Goal: Task Accomplishment & Management: Manage account settings

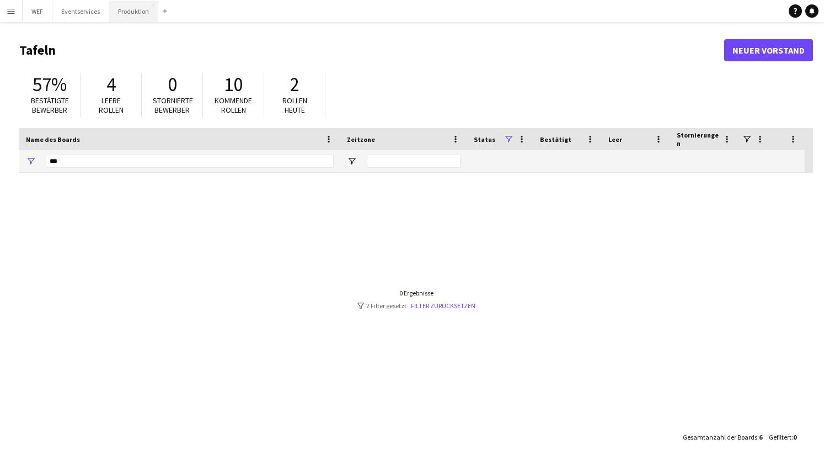
click at [141, 17] on button "Produktion Schließen" at bounding box center [133, 12] width 49 height 22
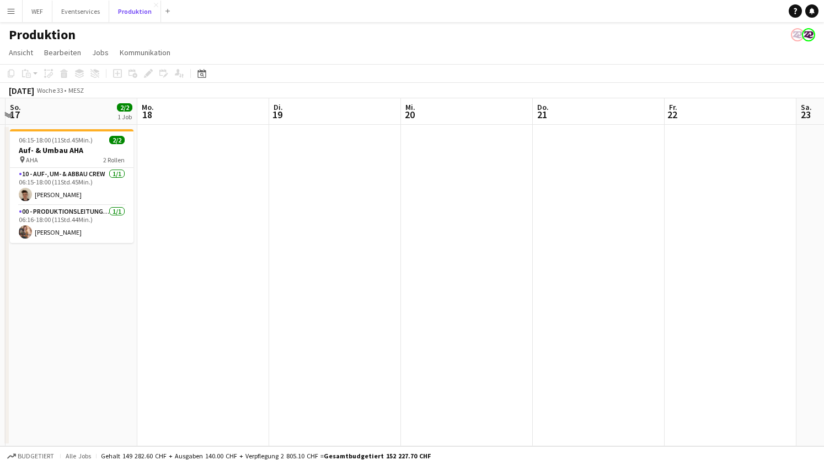
scroll to position [0, 254]
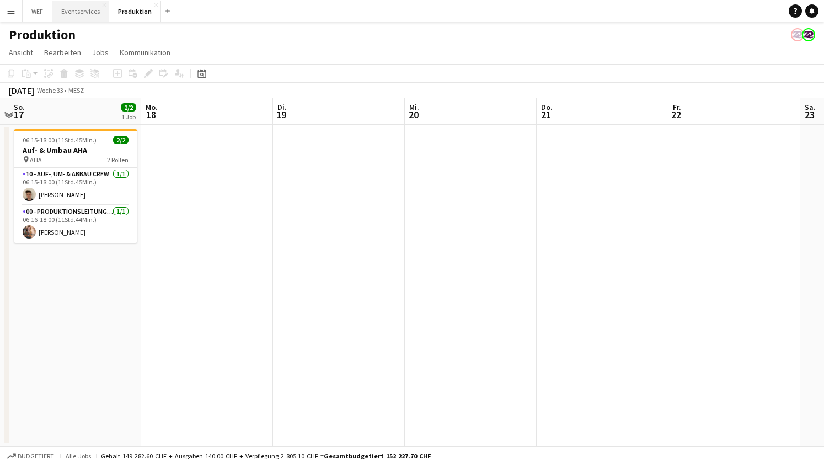
click at [82, 11] on button "Eventservices Schließen" at bounding box center [80, 12] width 57 height 22
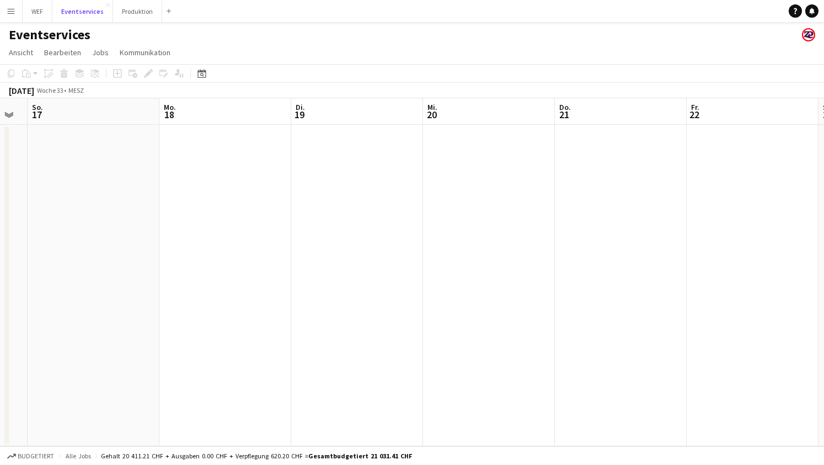
scroll to position [0, 293]
click at [143, 14] on button "Produktion Schließen" at bounding box center [137, 12] width 49 height 22
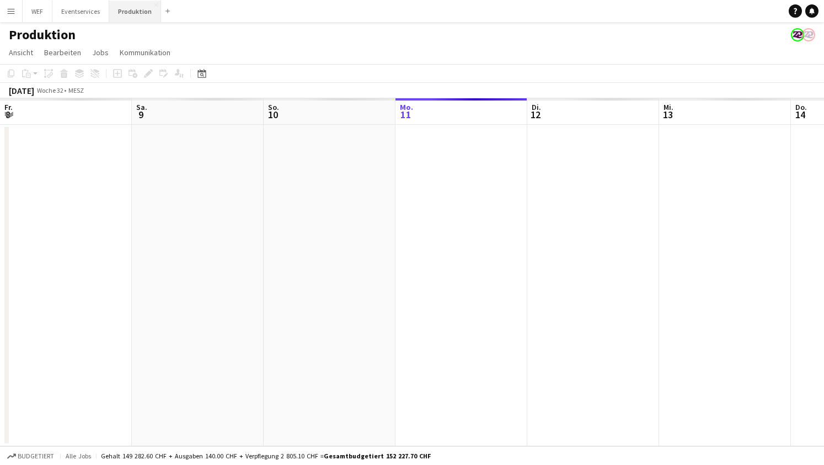
scroll to position [0, 264]
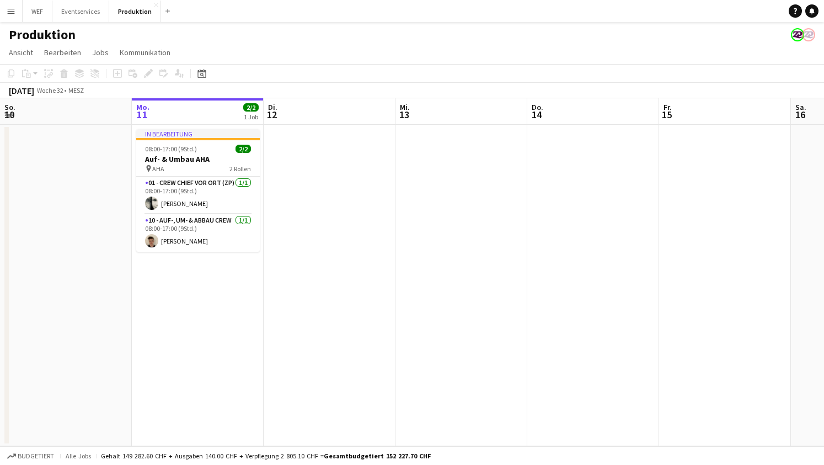
click at [274, 13] on app-navbar "Menü Tafeln Tafeln Tafeln Alle Jobs Status Belegschaft Belegschaft Meine Belegs…" at bounding box center [412, 11] width 824 height 22
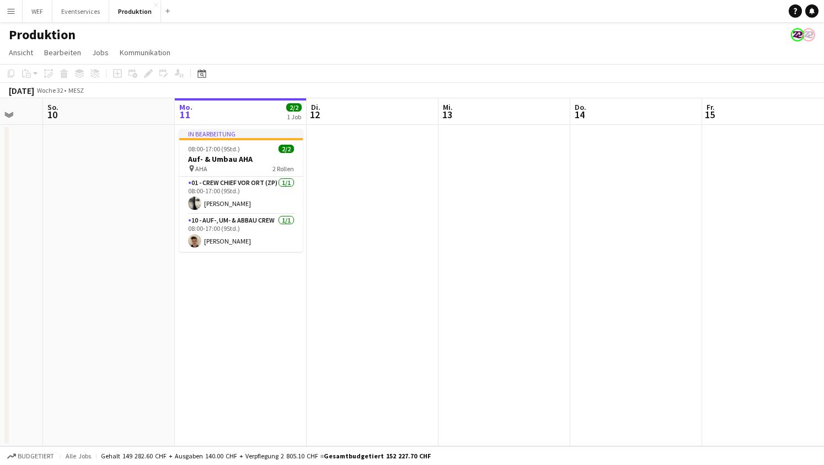
scroll to position [0, 341]
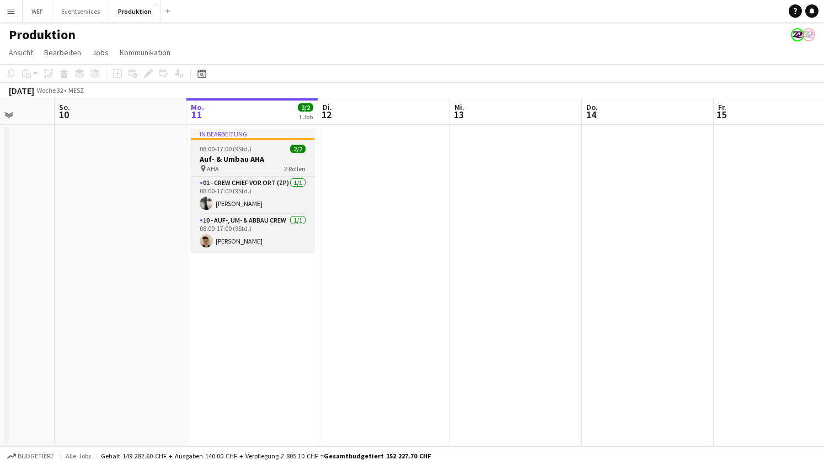
click at [231, 151] on span "08:00-17:00 (9Std.)" at bounding box center [226, 149] width 52 height 8
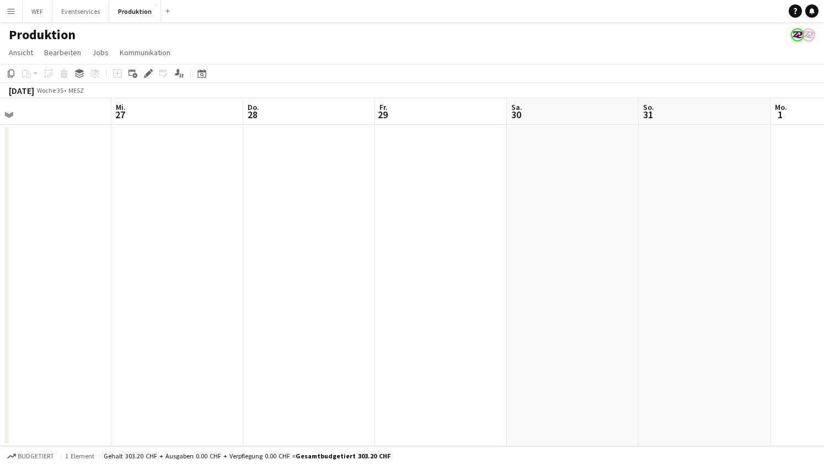
scroll to position [0, 422]
click at [402, 132] on app-date-cell at bounding box center [435, 285] width 132 height 321
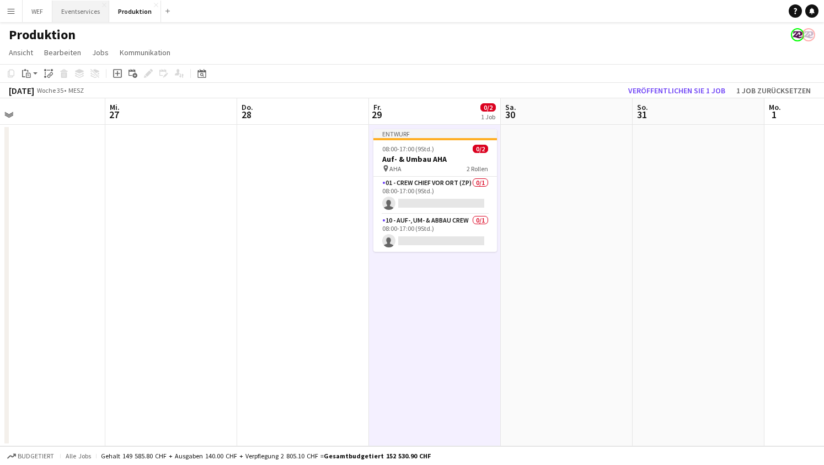
click at [83, 5] on button "Eventservices Schließen" at bounding box center [80, 12] width 57 height 22
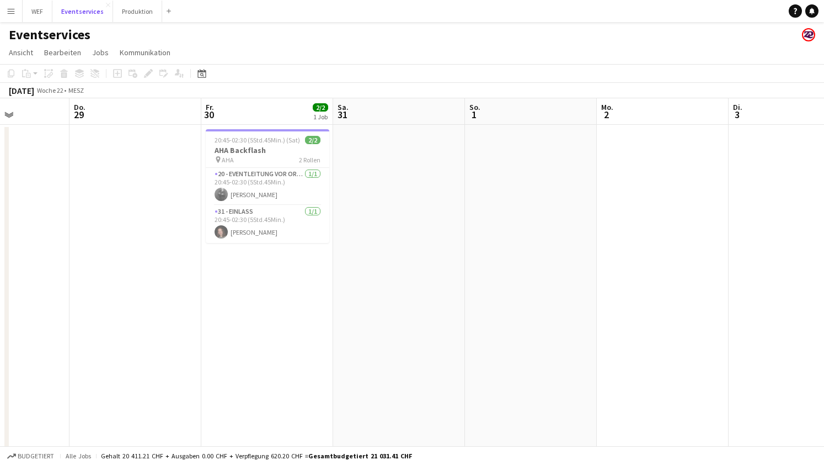
scroll to position [0, 312]
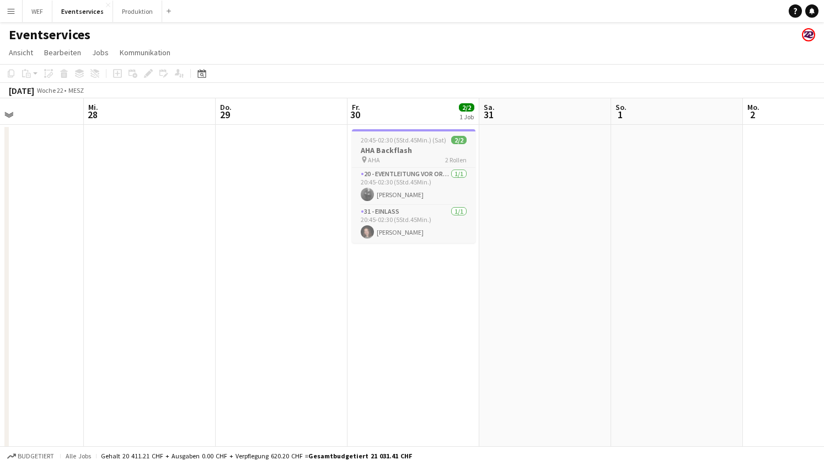
click at [404, 147] on h3 "AHA Backflash" at bounding box center [414, 150] width 124 height 10
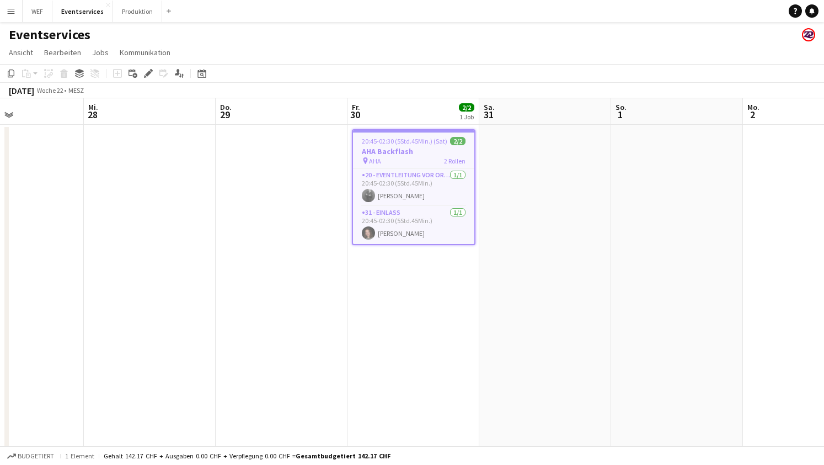
click at [582, 165] on app-date-cell at bounding box center [545, 352] width 132 height 454
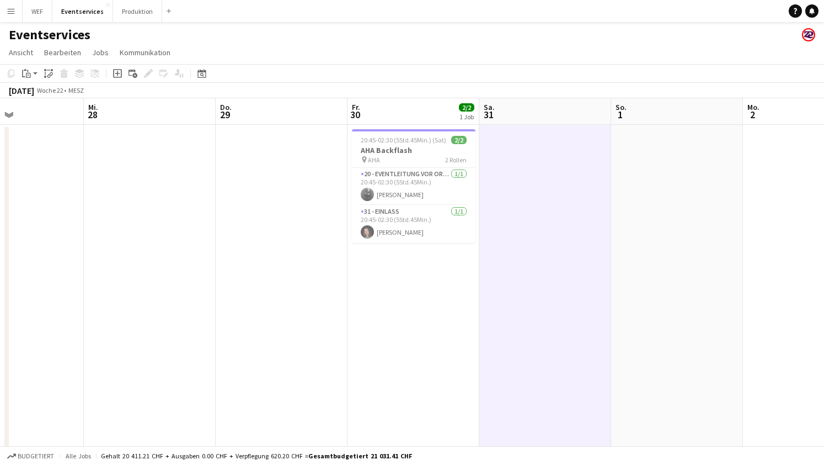
click at [406, 321] on app-date-cell "20:45-02:30 (5Std.45Min.) (Sat) 2/2 AHA Backflash pin AHA 2 Rollen 20 - Eventle…" at bounding box center [414, 352] width 132 height 454
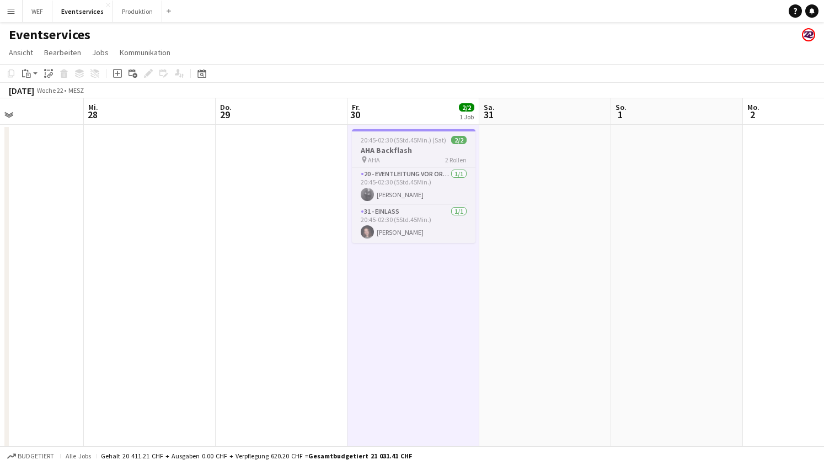
click at [393, 137] on span "20:45-02:30 (5Std.45Min.) (Sat)" at bounding box center [404, 140] width 86 height 8
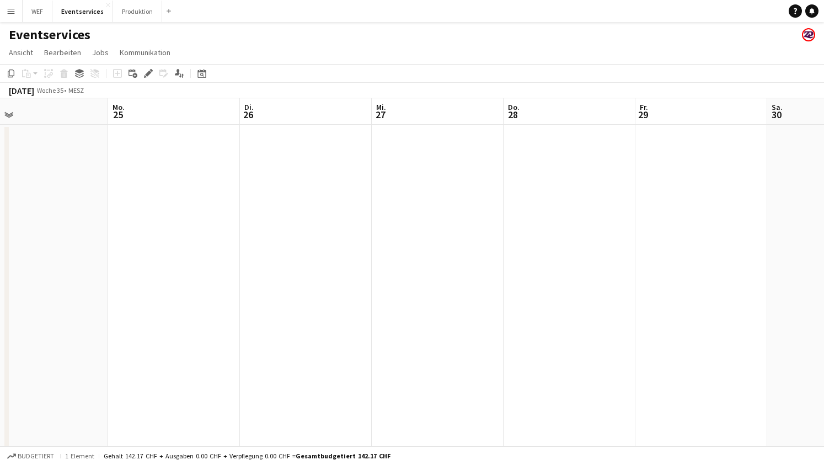
scroll to position [0, 457]
click at [375, 138] on app-date-cell at bounding box center [400, 352] width 132 height 454
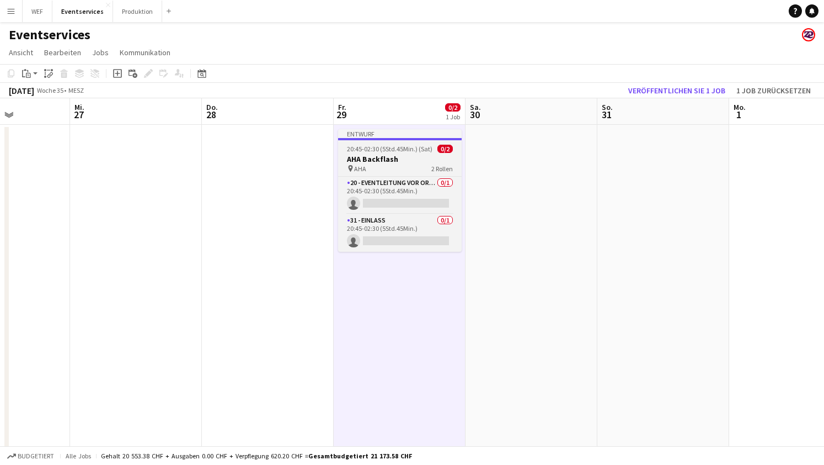
click at [376, 159] on h3 "AHA Backflash" at bounding box center [400, 159] width 124 height 10
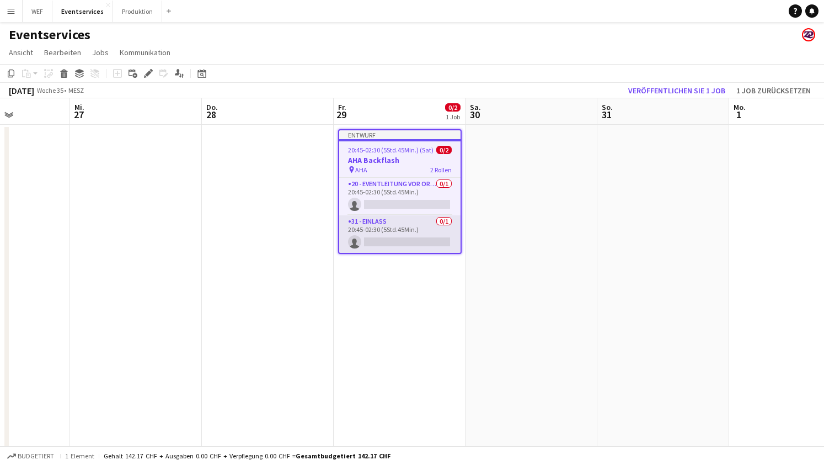
scroll to position [1, 0]
click at [383, 233] on app-card-role "31 - Einlass 0/1 20:45-02:30 (5Std.45Min.) single-neutral-actions" at bounding box center [399, 233] width 121 height 38
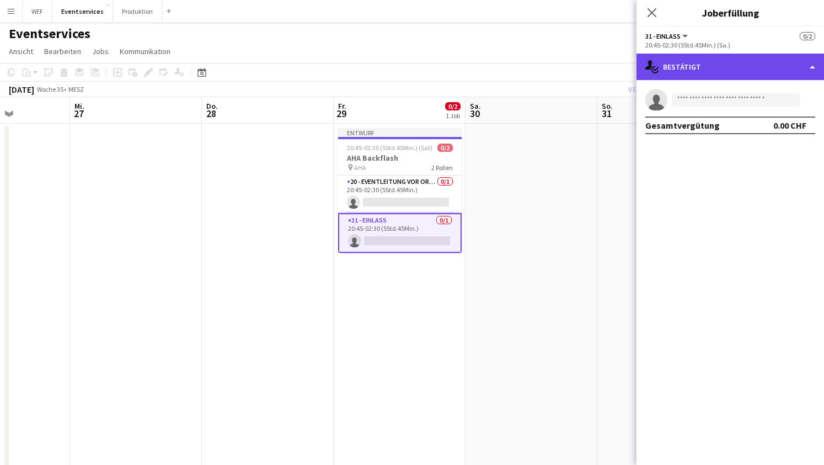
click at [783, 66] on div "single-neutral-actions-check-2 Bestätigt" at bounding box center [731, 67] width 188 height 26
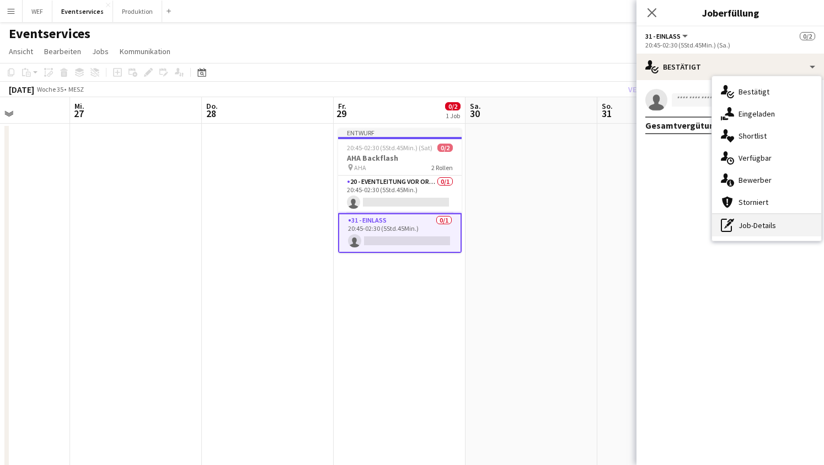
click at [761, 226] on div "pen-write Job-Details" at bounding box center [766, 225] width 109 height 22
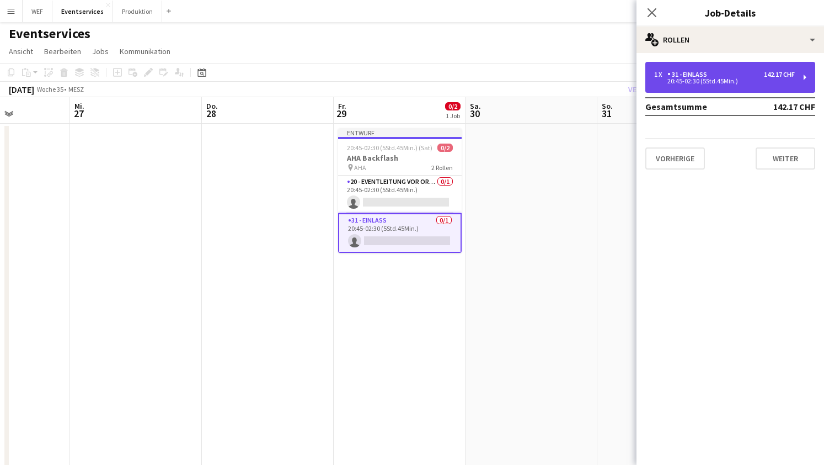
click at [798, 79] on div "1 x 31 - Einlass 142.17 CHF 20:45-02:30 (5Std.45Min.)" at bounding box center [731, 77] width 170 height 31
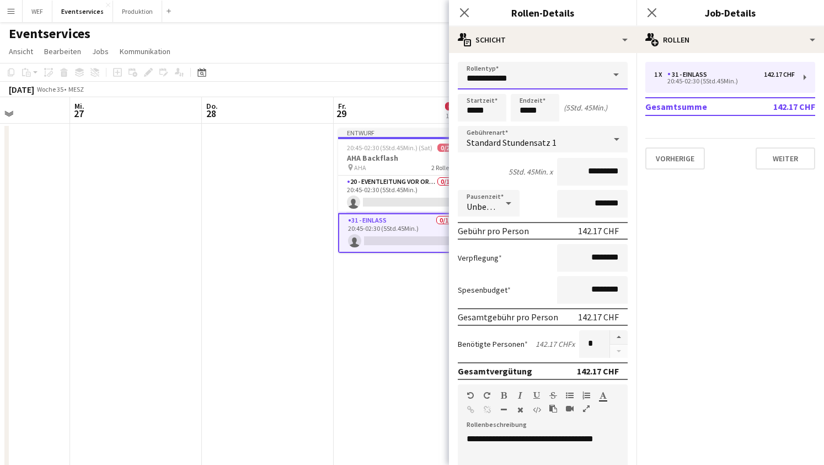
click at [569, 83] on input "**********" at bounding box center [543, 76] width 170 height 28
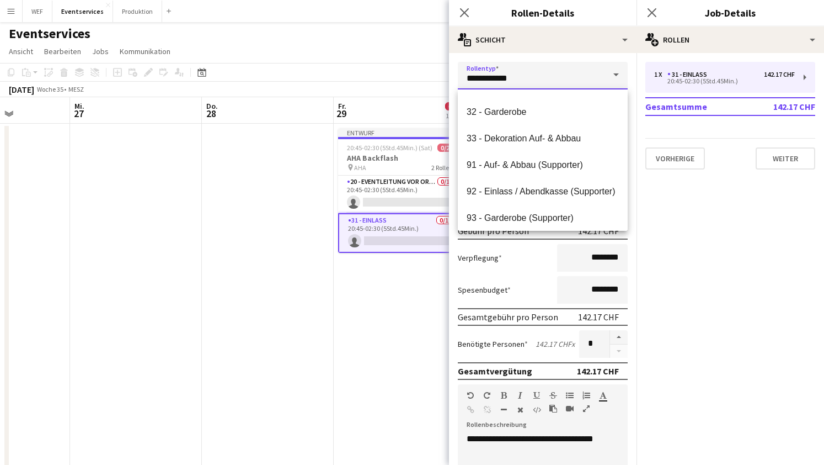
scroll to position [179, 0]
click at [529, 111] on span "32 - Garderobe" at bounding box center [543, 113] width 152 height 10
type input "**********"
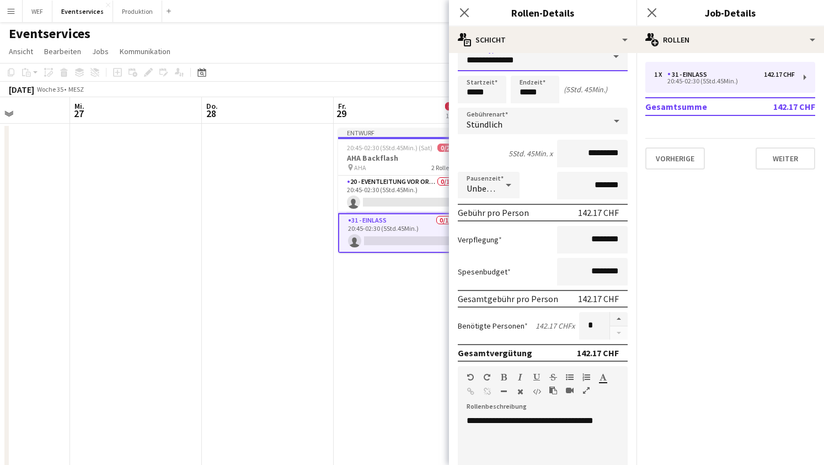
scroll to position [0, 0]
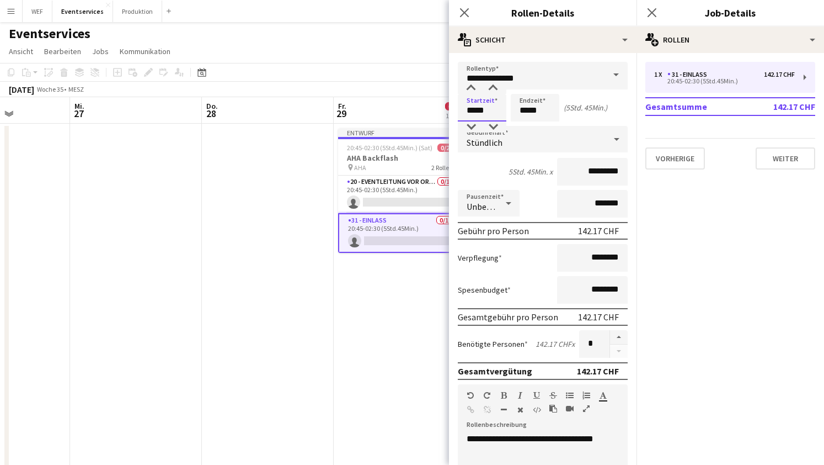
drag, startPoint x: 489, startPoint y: 111, endPoint x: 440, endPoint y: 109, distance: 49.1
click at [441, 109] on body "Menü Tafeln Tafeln Tafeln Alle Jobs Status Belegschaft Belegschaft Meine Belegs…" at bounding box center [412, 297] width 824 height 597
type input "*****"
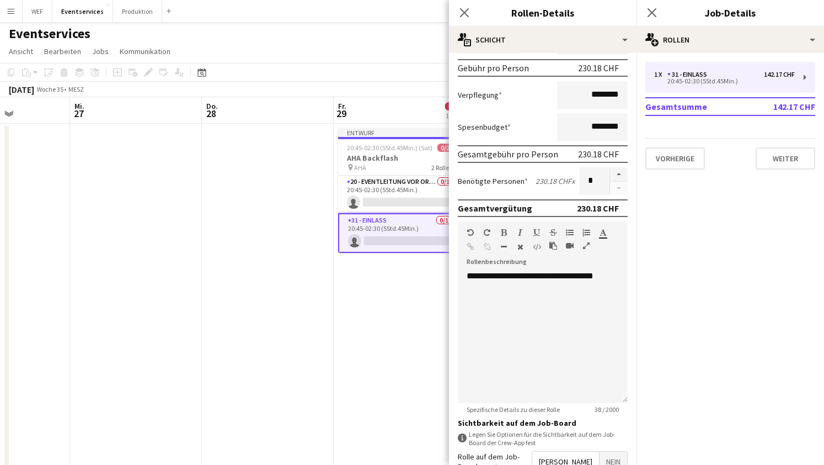
scroll to position [163, 0]
type input "*****"
click at [619, 278] on div "**********" at bounding box center [543, 336] width 170 height 132
click at [619, 174] on button "button" at bounding box center [619, 174] width 18 height 14
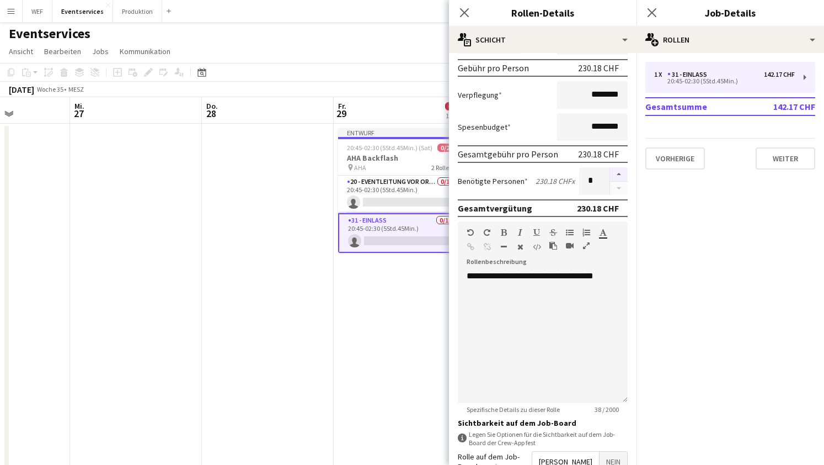
type input "*"
drag, startPoint x: 619, startPoint y: 276, endPoint x: 438, endPoint y: 302, distance: 182.8
click at [438, 302] on body "Menü Tafeln Tafeln Tafeln Alle Jobs Status Belegschaft Belegschaft Meine Belegs…" at bounding box center [412, 297] width 824 height 597
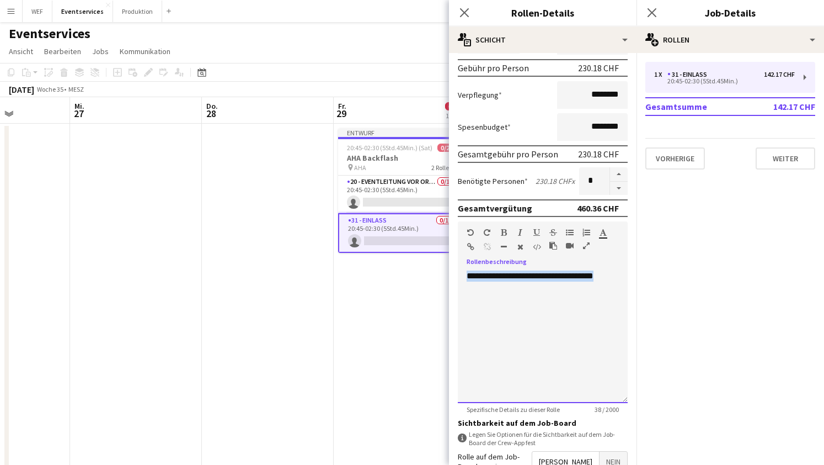
drag, startPoint x: 622, startPoint y: 274, endPoint x: 447, endPoint y: 274, distance: 174.9
click at [447, 274] on body "Menü Tafeln Tafeln Tafeln Alle Jobs Status Belegschaft Belegschaft Meine Belegs…" at bounding box center [412, 297] width 824 height 597
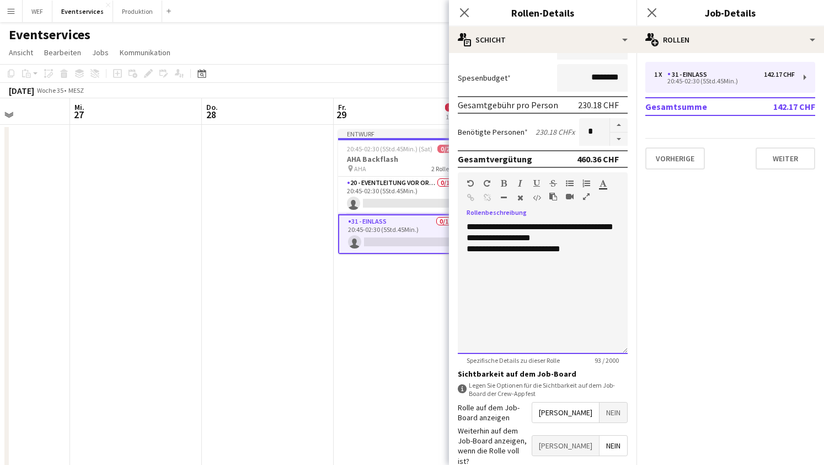
scroll to position [299, 0]
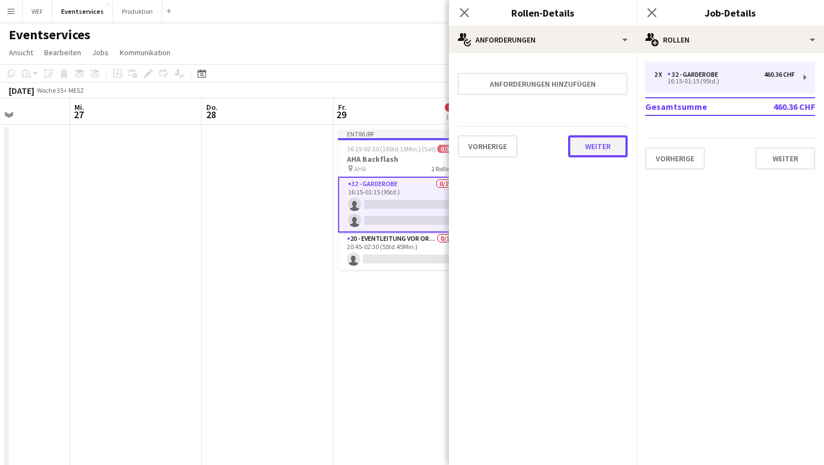
click at [595, 142] on button "Weiter" at bounding box center [598, 146] width 60 height 22
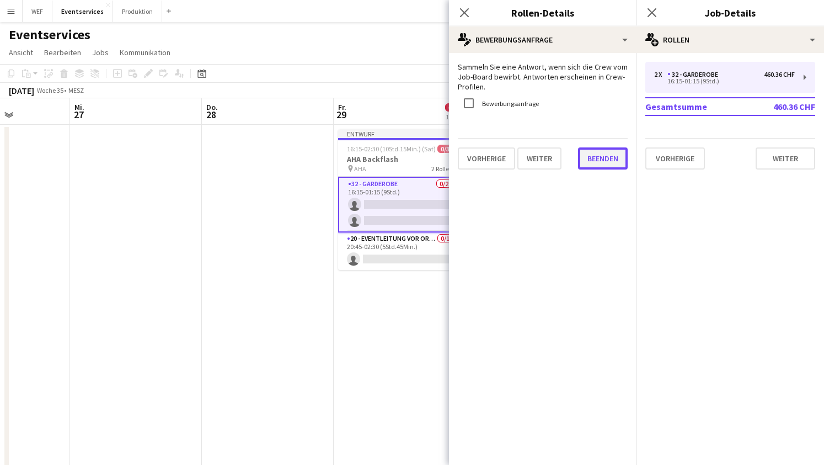
click at [601, 164] on button "Beenden" at bounding box center [603, 158] width 50 height 22
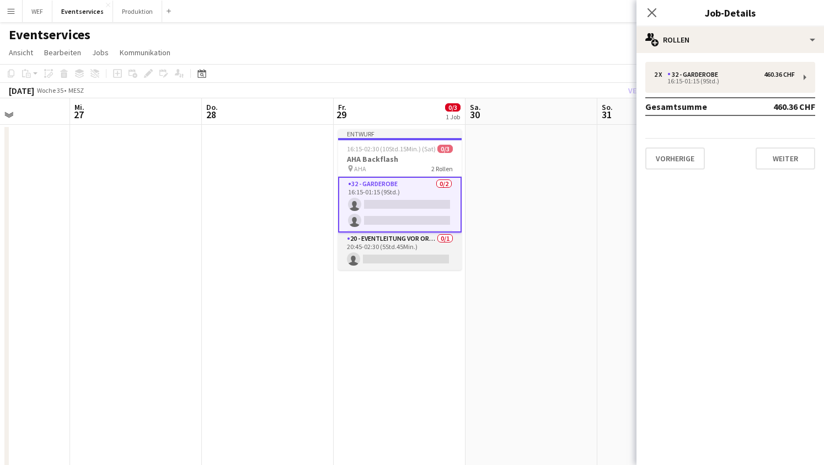
click at [393, 258] on app-card-role "20 - Eventleitung vor Ort (ZP) 0/1 20:45-02:30 (5Std.45Min.) single-neutral-act…" at bounding box center [400, 251] width 124 height 38
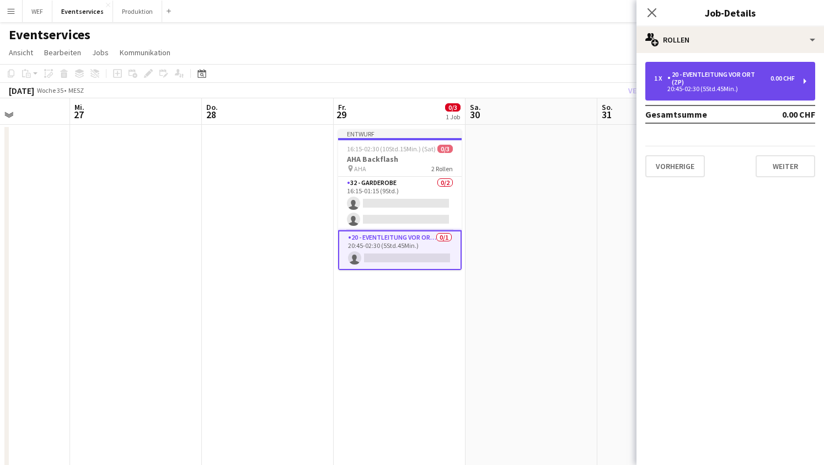
click at [797, 79] on div "1 x 20 - Eventleitung vor Ort (ZP) 0.00 CHF 20:45-02:30 (5Std.45Min.)" at bounding box center [731, 81] width 170 height 39
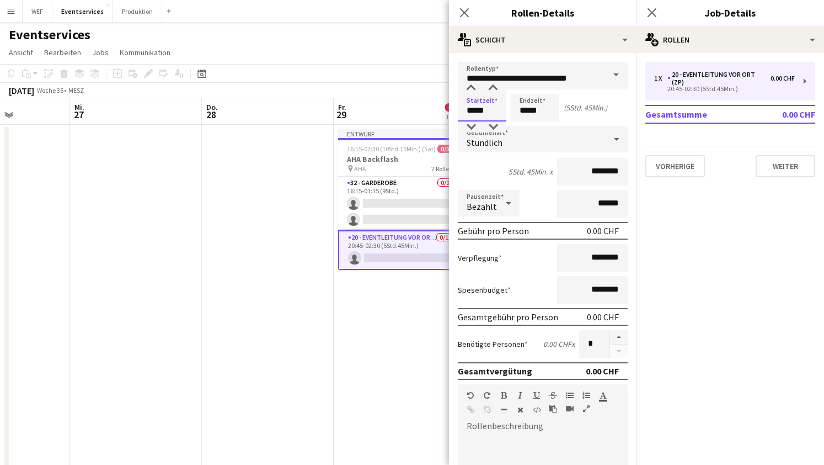
drag, startPoint x: 489, startPoint y: 114, endPoint x: 447, endPoint y: 111, distance: 42.6
click at [449, 112] on body "Menü Tafeln Tafeln Tafeln Alle Jobs Status Belegschaft Belegschaft Meine Belegs…" at bounding box center [412, 298] width 824 height 597
type input "*****"
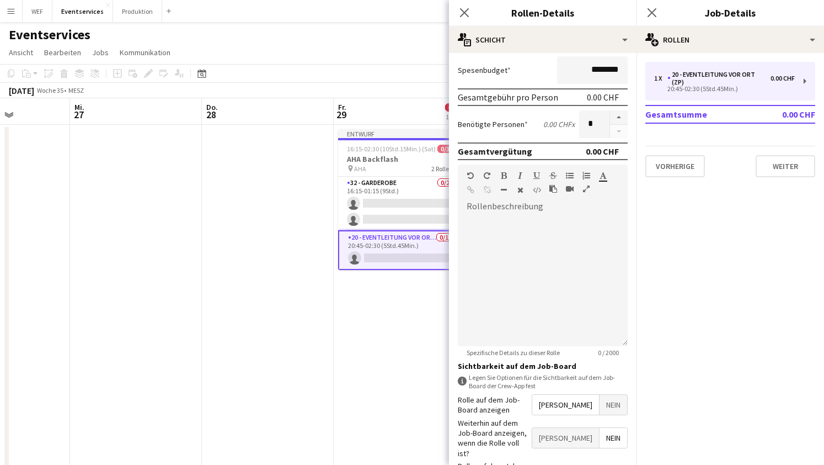
scroll to position [299, 0]
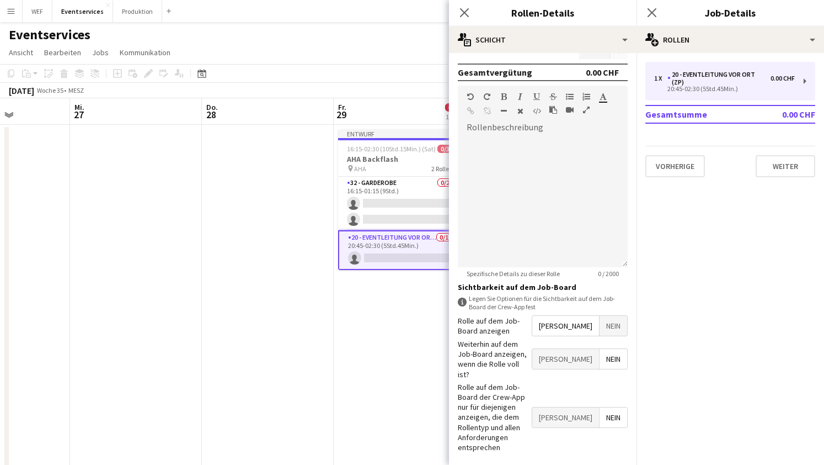
type input "*****"
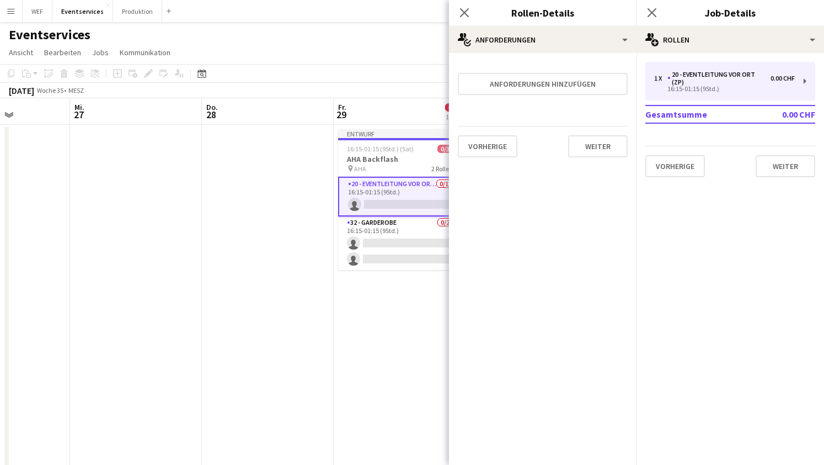
scroll to position [0, 0]
click at [594, 142] on button "Weiter" at bounding box center [598, 146] width 60 height 22
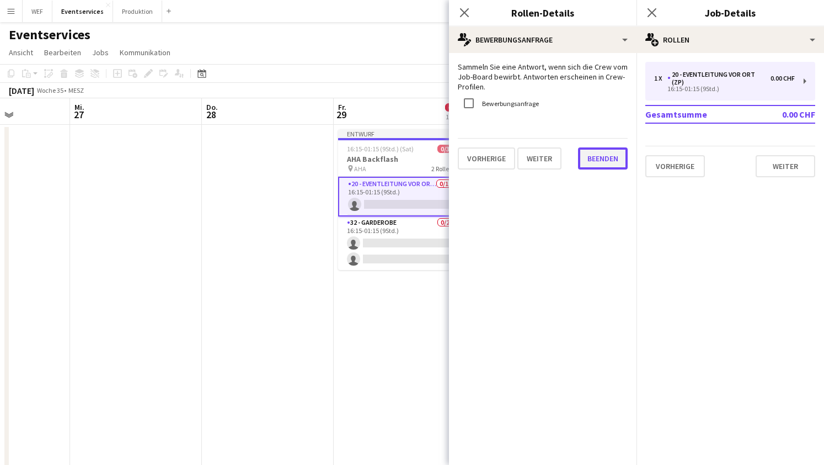
click at [600, 154] on button "Beenden" at bounding box center [603, 158] width 50 height 22
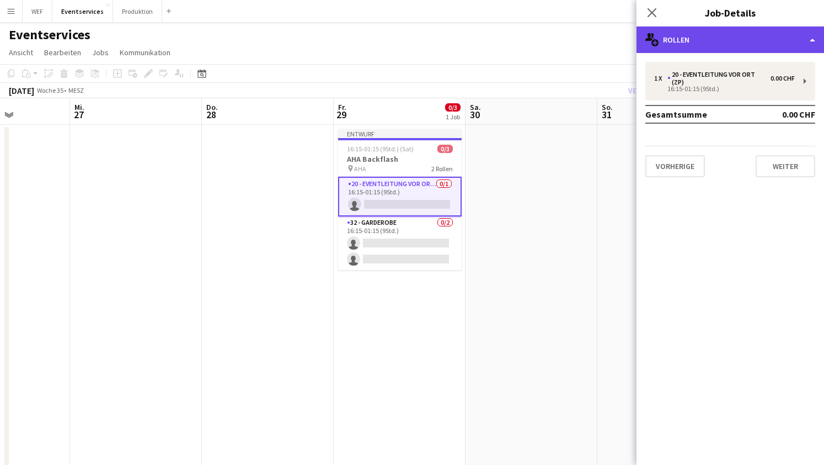
click at [807, 36] on div "multiple-users-add Rollen" at bounding box center [731, 39] width 188 height 26
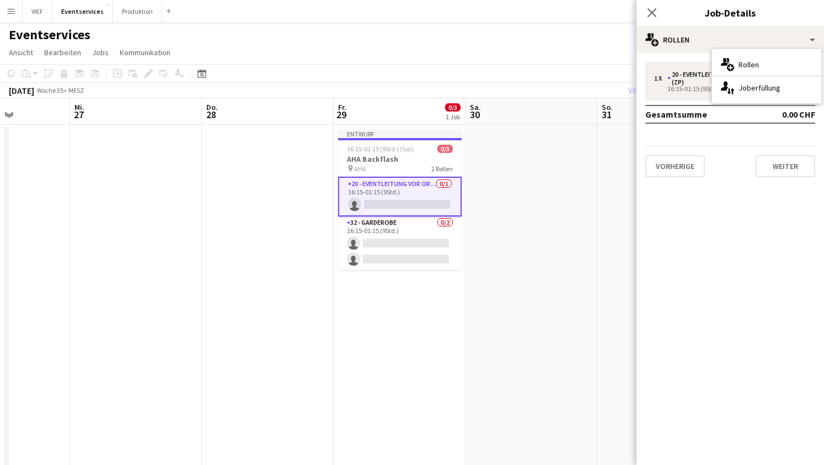
click at [720, 232] on mat-expansion-panel "pencil3 Allgemeine Details 1 x 20 - Eventleitung vor Ort (ZP) 0.00 CHF 16:15-01…" at bounding box center [731, 259] width 188 height 412
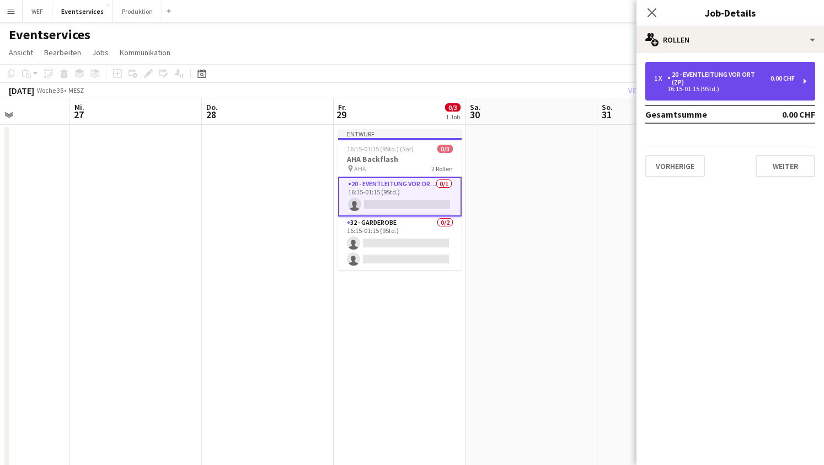
click at [809, 87] on div "1 x 20 - Eventleitung vor Ort (ZP) 0.00 CHF 16:15-01:15 (9Std.)" at bounding box center [731, 81] width 170 height 39
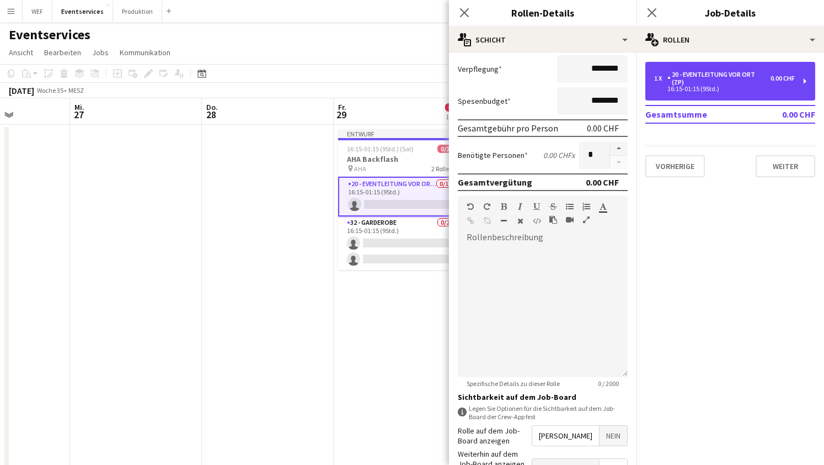
scroll to position [299, 0]
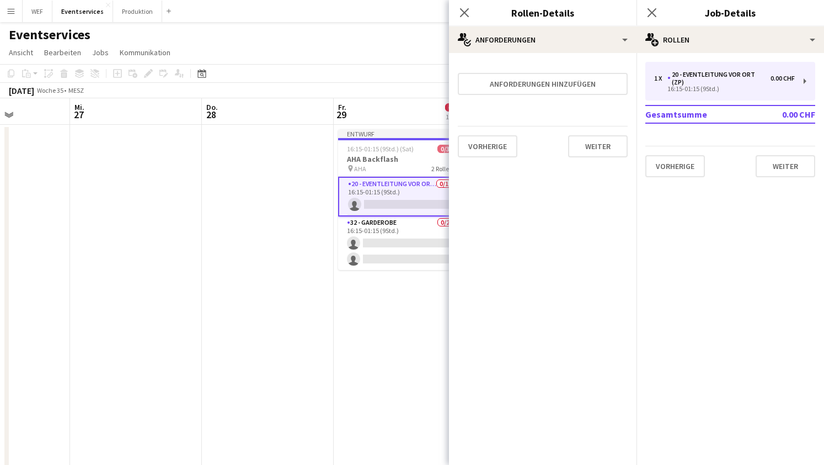
scroll to position [0, 0]
click at [593, 443] on mat-expansion-panel "medal-empty Anforderungen Anforderungen hinzufügen Vorherige Weiter" at bounding box center [543, 259] width 188 height 412
click at [594, 145] on button "Weiter" at bounding box center [598, 146] width 60 height 22
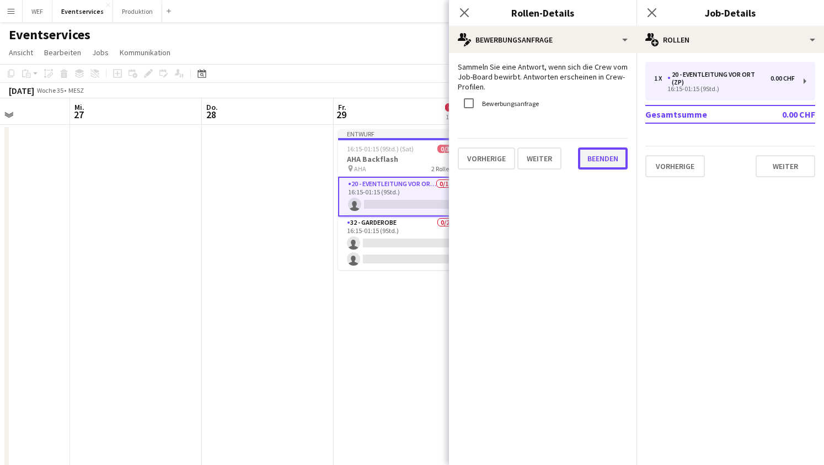
click at [599, 153] on button "Beenden" at bounding box center [603, 158] width 50 height 22
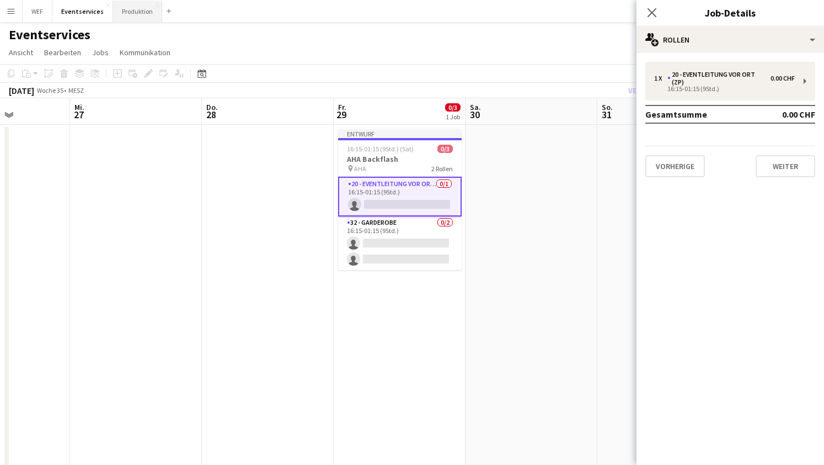
click at [129, 14] on button "Produktion Schließen" at bounding box center [137, 12] width 49 height 22
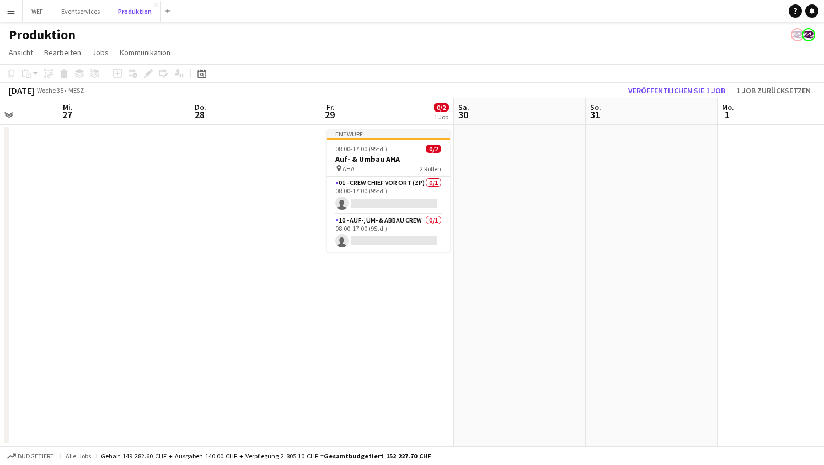
scroll to position [0, 338]
click at [372, 236] on app-card-role "10 - Auf-, Um- & Abbau Crew 0/1 08:00-17:00 (9Std.) single-neutral-actions" at bounding box center [388, 233] width 124 height 38
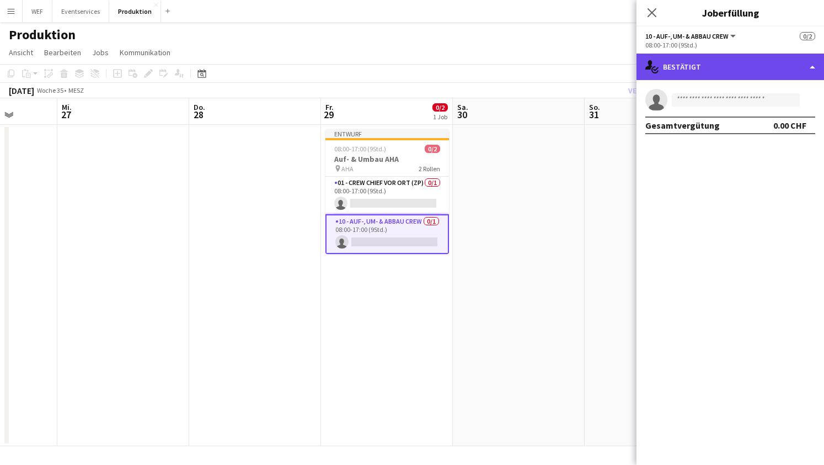
click at [801, 71] on div "single-neutral-actions-check-2 Bestätigt" at bounding box center [731, 67] width 188 height 26
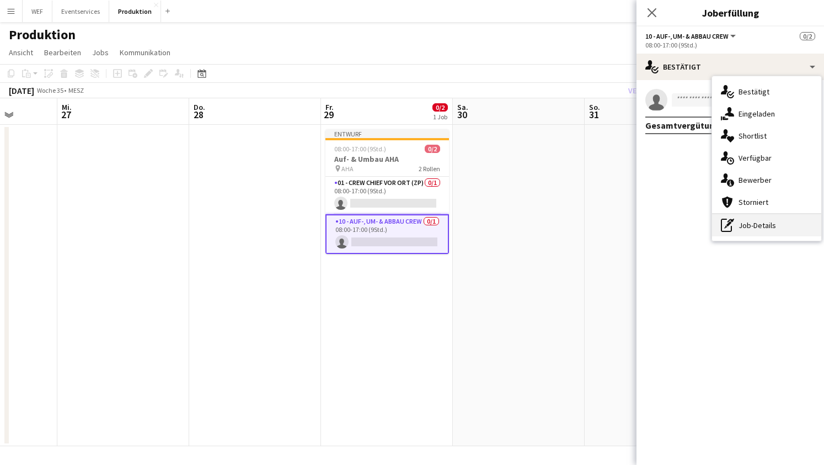
click at [779, 227] on div "pen-write Job-Details" at bounding box center [766, 225] width 109 height 22
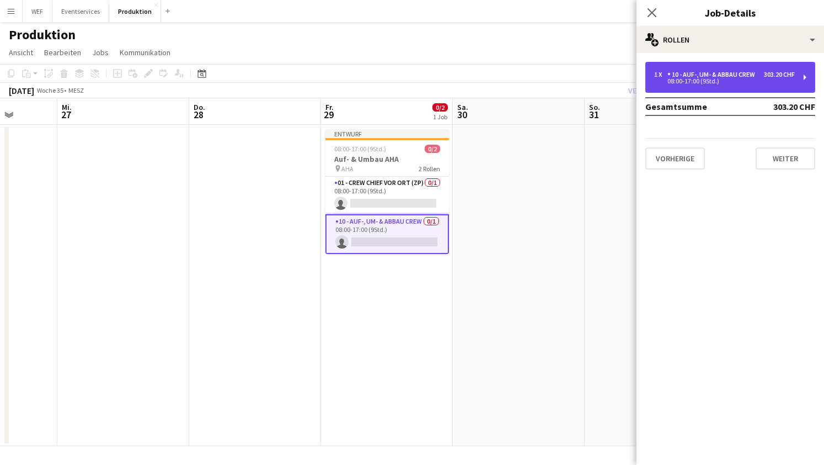
click at [809, 79] on div "1 x 10 - Auf-, Um- & Abbau Crew 303.20 CHF 08:00-17:00 (9Std.)" at bounding box center [731, 77] width 170 height 31
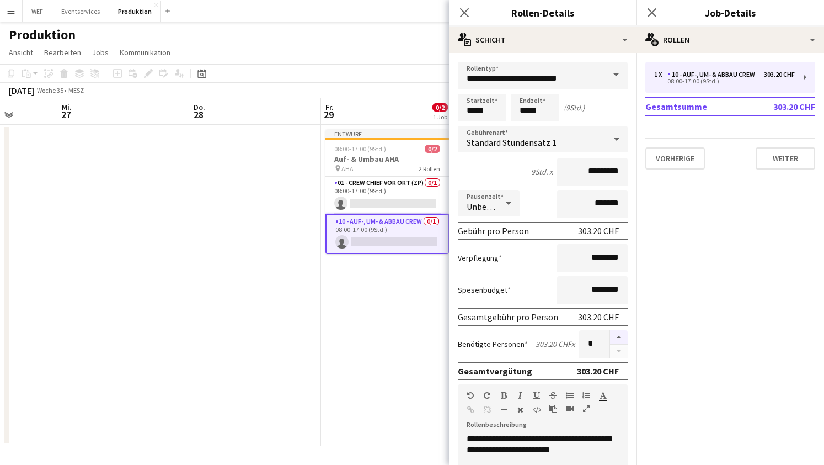
click at [618, 335] on button "button" at bounding box center [619, 337] width 18 height 14
click at [624, 355] on button "button" at bounding box center [619, 351] width 18 height 14
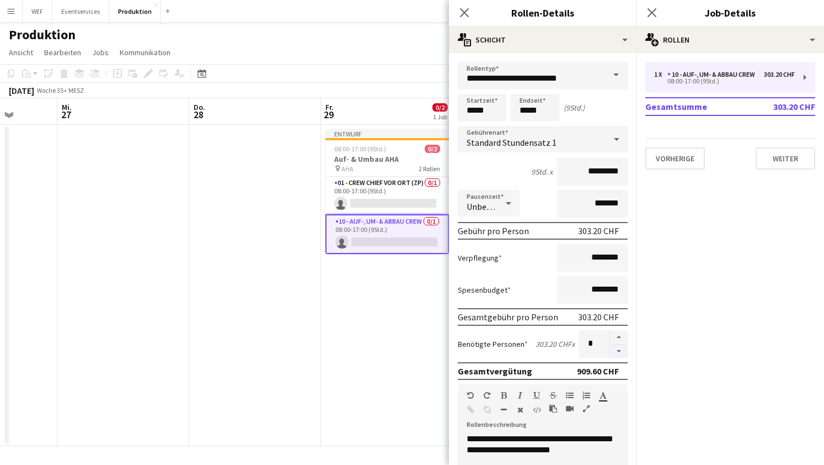
type input "*"
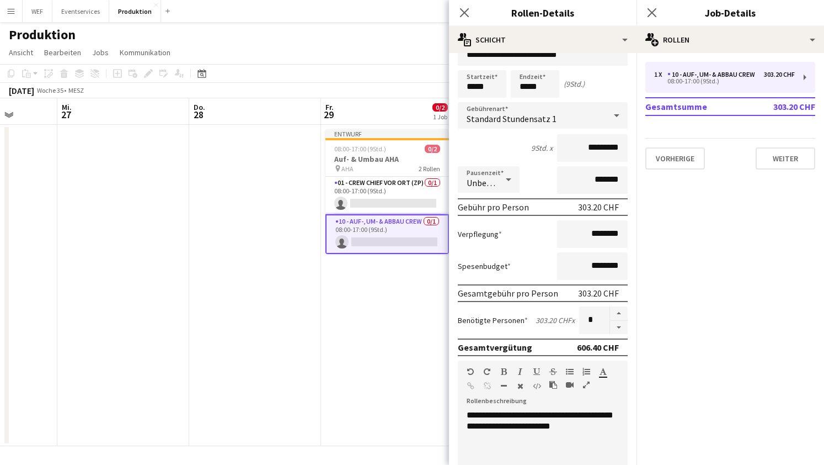
scroll to position [21, 0]
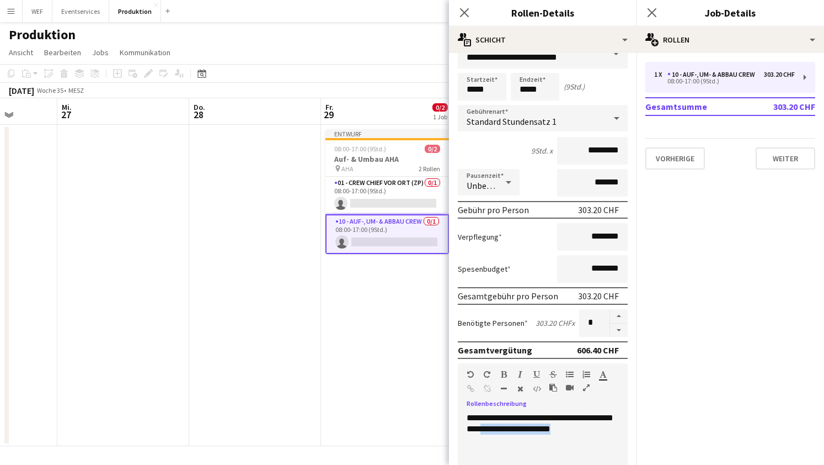
drag, startPoint x: 604, startPoint y: 428, endPoint x: 516, endPoint y: 432, distance: 87.8
drag, startPoint x: 486, startPoint y: 89, endPoint x: 439, endPoint y: 90, distance: 46.9
click at [440, 90] on body "Menü Tafeln Tafeln Tafeln Alle Jobs Status Belegschaft Belegschaft Meine Belegs…" at bounding box center [412, 232] width 824 height 465
type input "*****"
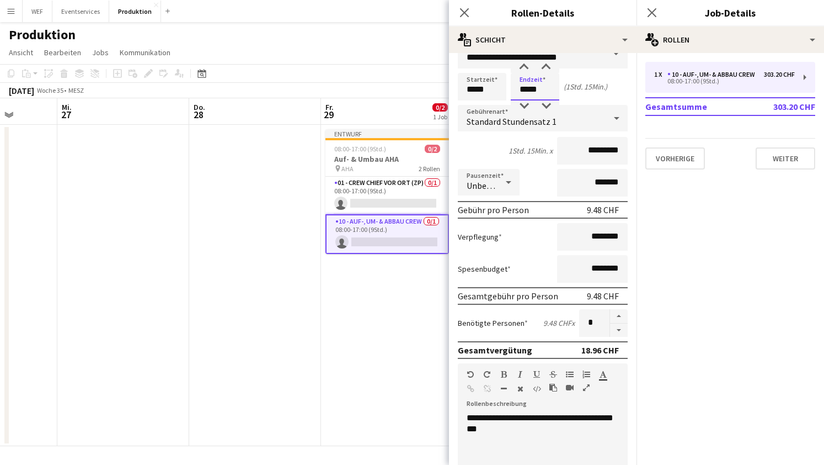
type input "*****"
click at [589, 181] on input "*******" at bounding box center [592, 183] width 71 height 28
drag, startPoint x: 604, startPoint y: 181, endPoint x: 587, endPoint y: 181, distance: 16.6
click at [587, 181] on input "*******" at bounding box center [592, 183] width 71 height 28
type input "******"
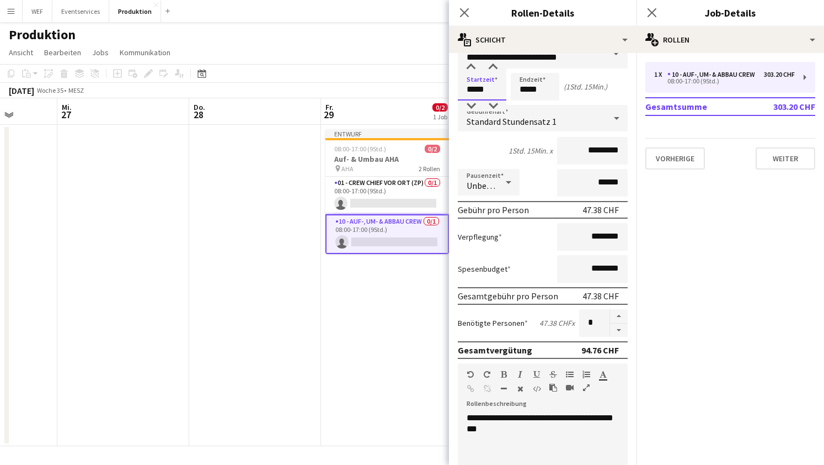
drag, startPoint x: 486, startPoint y: 90, endPoint x: 436, endPoint y: 103, distance: 50.7
click at [436, 103] on body "Menü Tafeln Tafeln Tafeln Alle Jobs Status Belegschaft Belegschaft Meine Belegs…" at bounding box center [412, 232] width 824 height 465
type input "*****"
click at [574, 238] on input "********" at bounding box center [592, 237] width 71 height 28
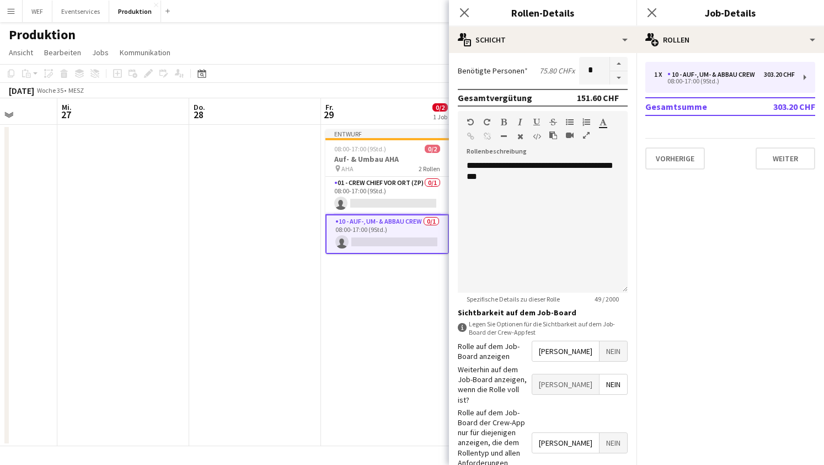
scroll to position [299, 0]
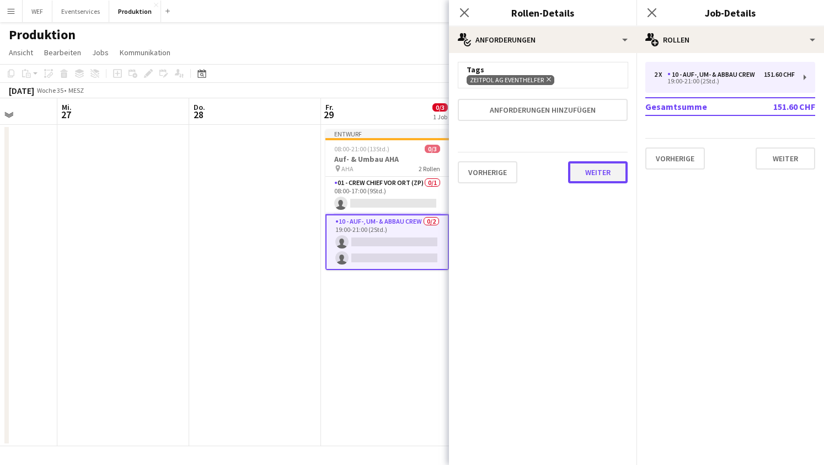
click at [600, 176] on button "Weiter" at bounding box center [598, 172] width 60 height 22
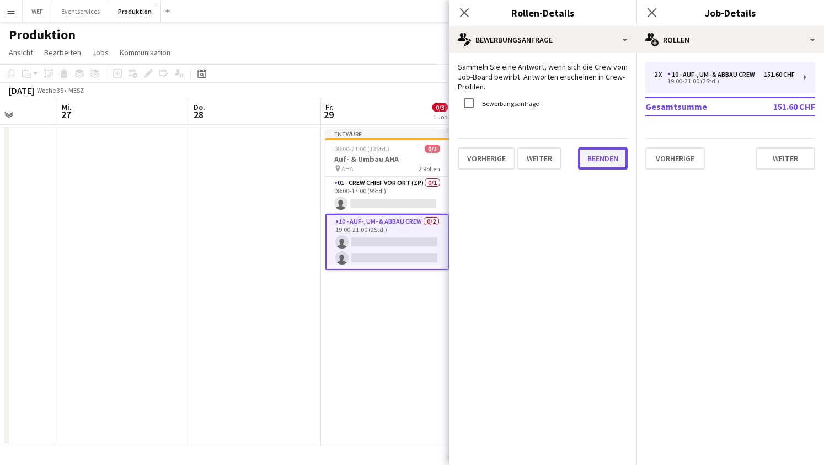
click at [596, 157] on button "Beenden" at bounding box center [603, 158] width 50 height 22
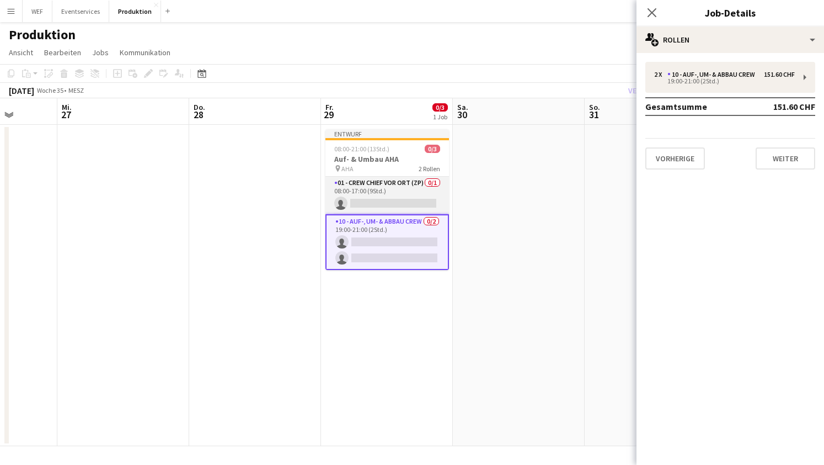
click at [366, 195] on app-card-role "01 - Crew Chief vor Ort (ZP) 0/1 08:00-17:00 (9Std.) single-neutral-actions" at bounding box center [388, 196] width 124 height 38
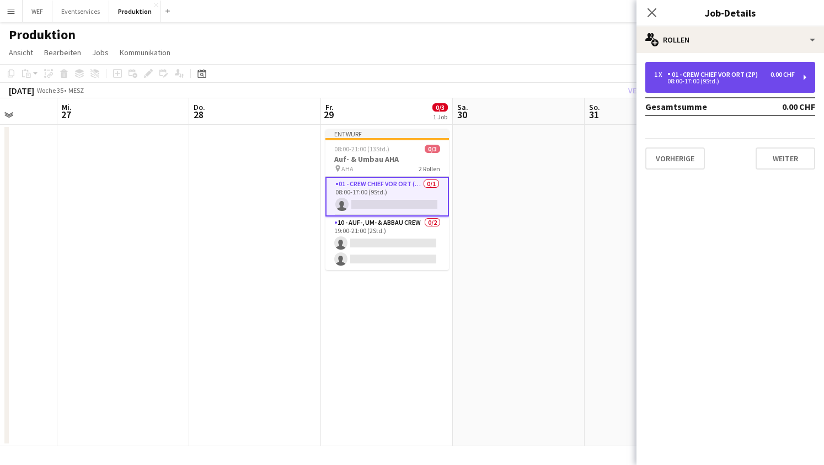
click at [780, 71] on div "0.00 CHF" at bounding box center [783, 75] width 24 height 8
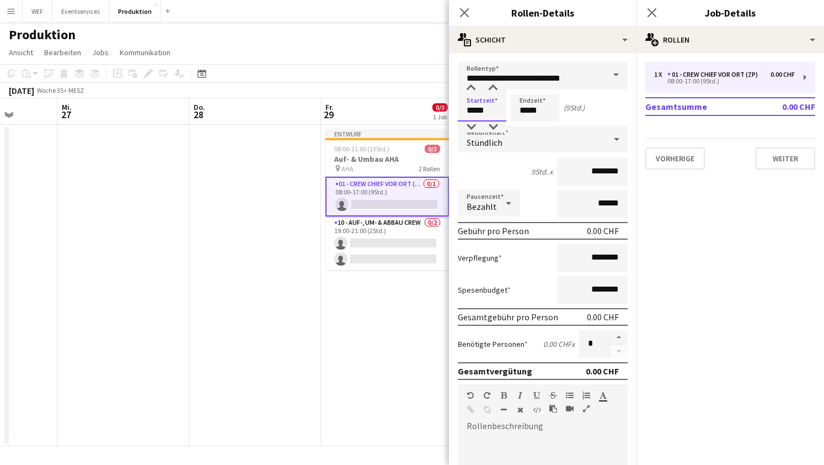
drag, startPoint x: 486, startPoint y: 110, endPoint x: 430, endPoint y: 97, distance: 57.8
click at [431, 98] on body "Menü Tafeln Tafeln Tafeln Alle Jobs Status Belegschaft Belegschaft Meine Belegs…" at bounding box center [412, 232] width 824 height 465
type input "*****"
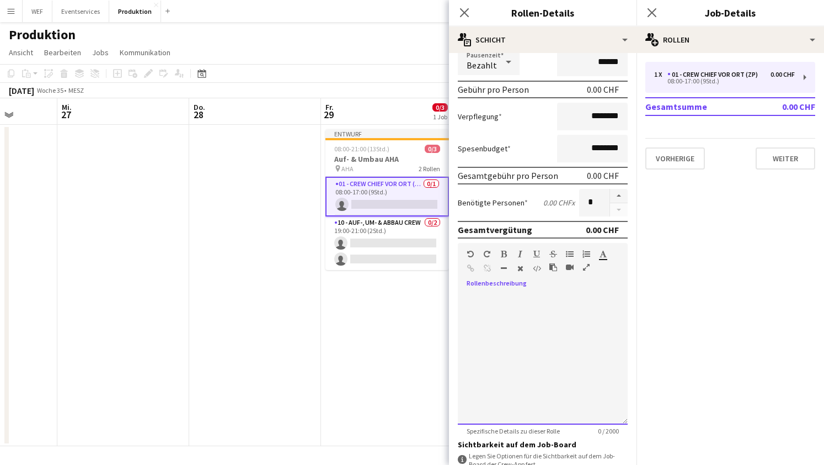
scroll to position [299, 0]
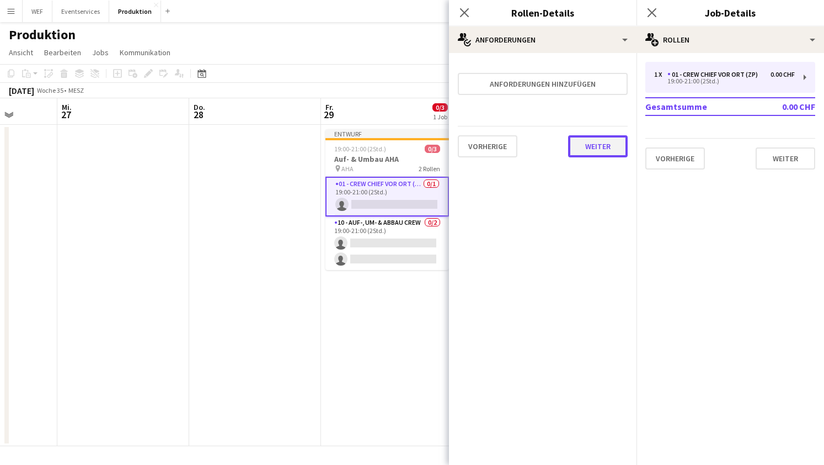
click at [610, 153] on button "Weiter" at bounding box center [598, 146] width 60 height 22
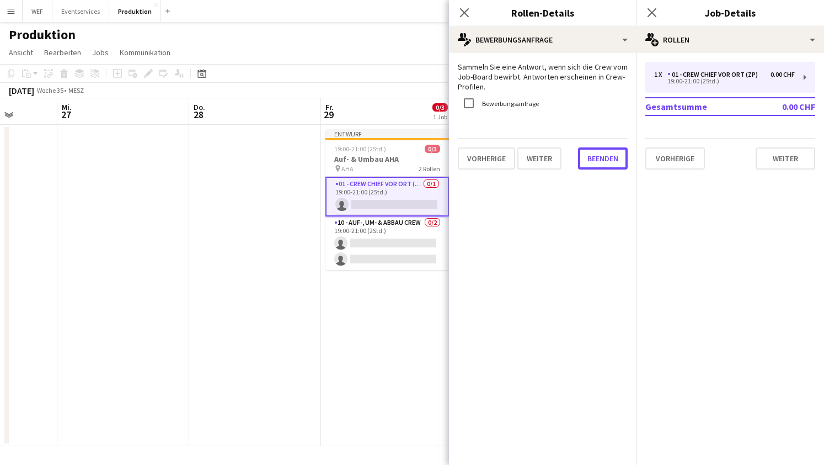
click at [610, 152] on button "Beenden" at bounding box center [603, 158] width 50 height 22
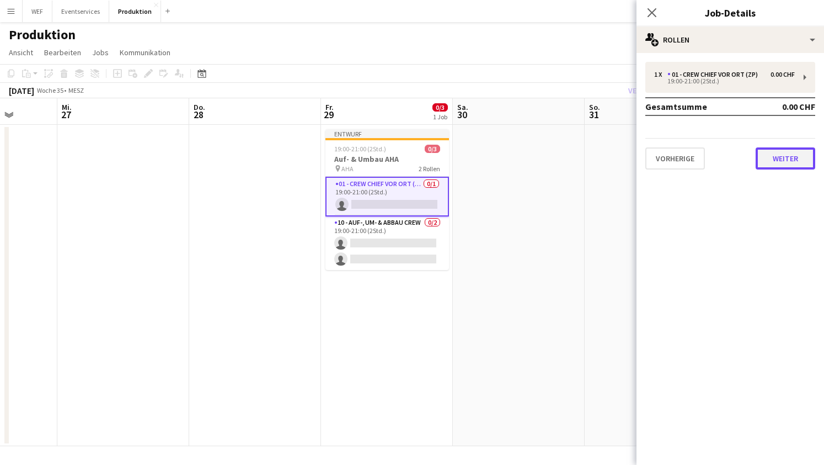
click at [795, 160] on button "Weiter" at bounding box center [786, 158] width 60 height 22
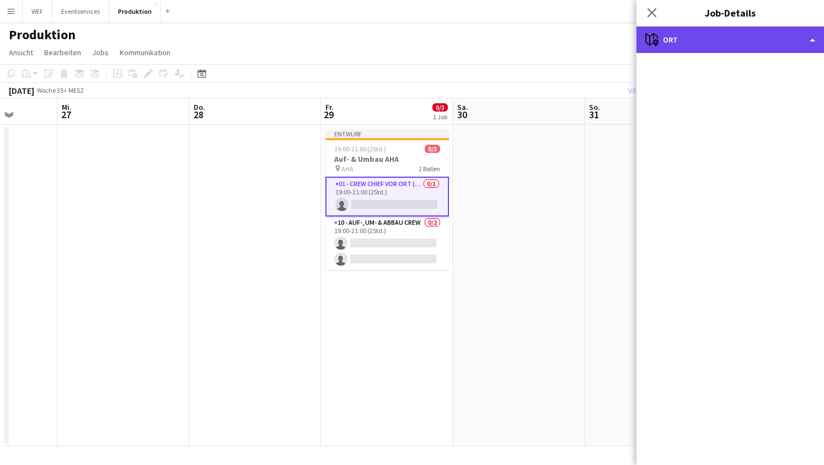
click at [802, 30] on div "maps-pin-1 Ort" at bounding box center [731, 39] width 188 height 26
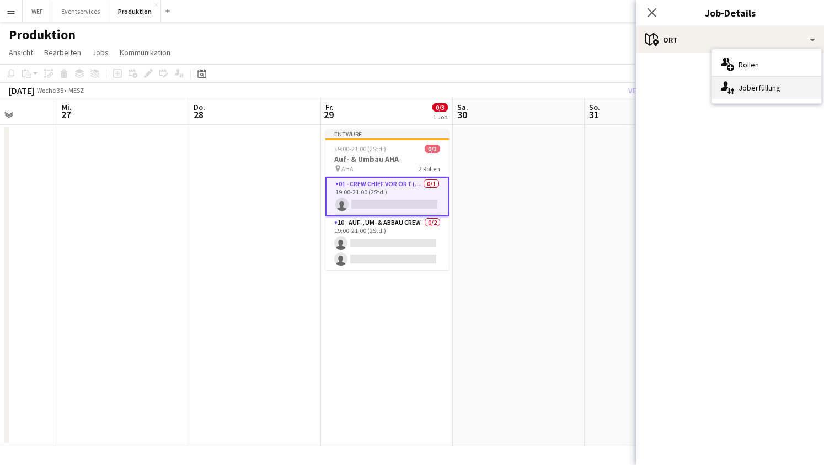
click at [761, 94] on div "single-neutral-actions-up-down Joberfüllung" at bounding box center [766, 88] width 109 height 22
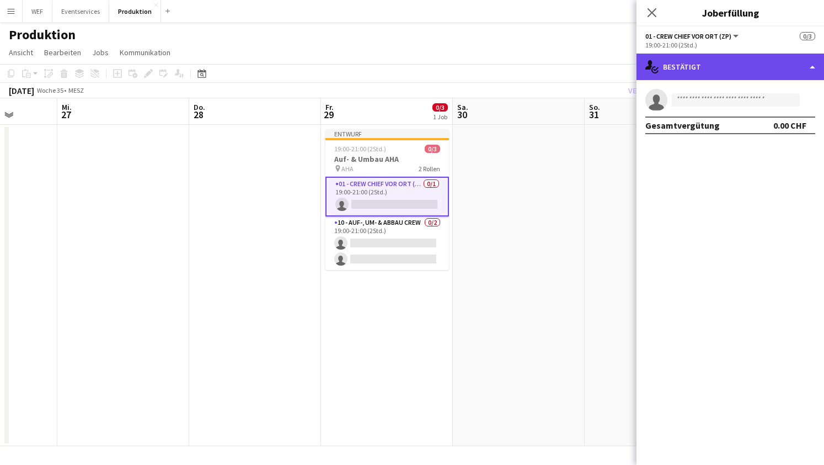
click at [816, 70] on div "single-neutral-actions-check-2 Bestätigt" at bounding box center [731, 67] width 188 height 26
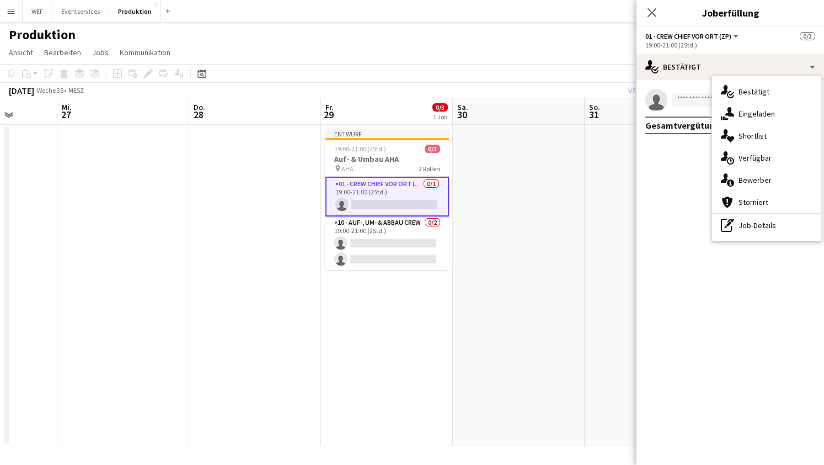
click at [726, 379] on mat-expansion-panel "check Bestätigt single-neutral-actions Gesamtvergütung 0.00 CHF" at bounding box center [731, 272] width 188 height 385
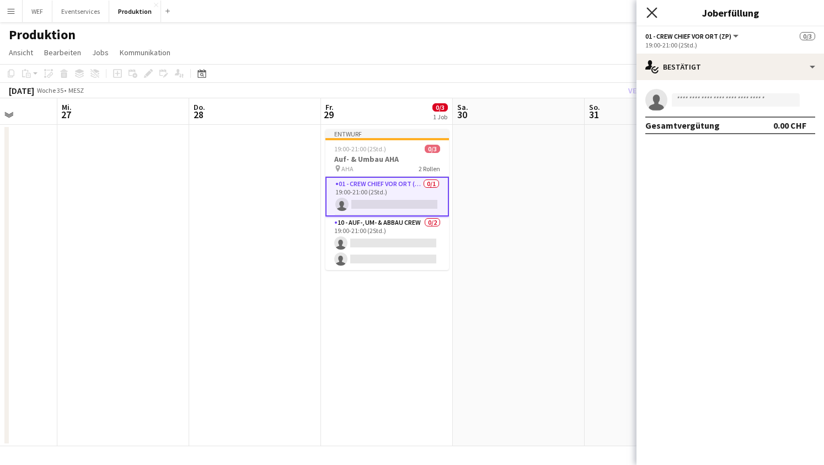
click at [652, 13] on icon at bounding box center [652, 12] width 10 height 10
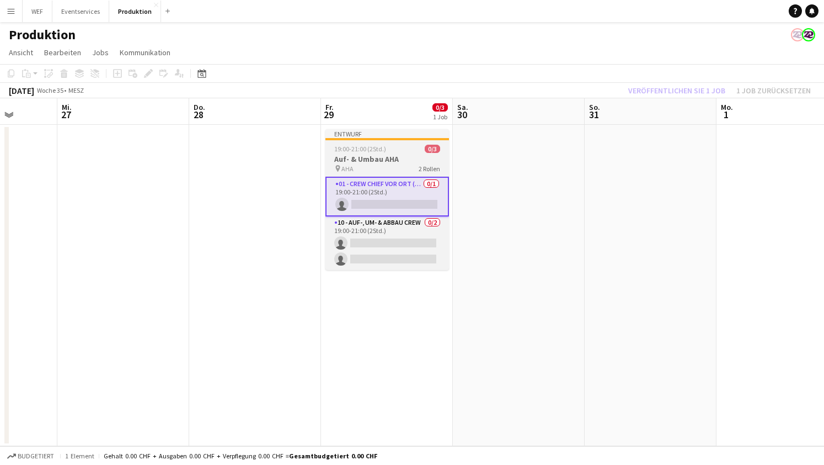
click at [364, 160] on h3 "Auf- & Umbau AHA" at bounding box center [388, 159] width 124 height 10
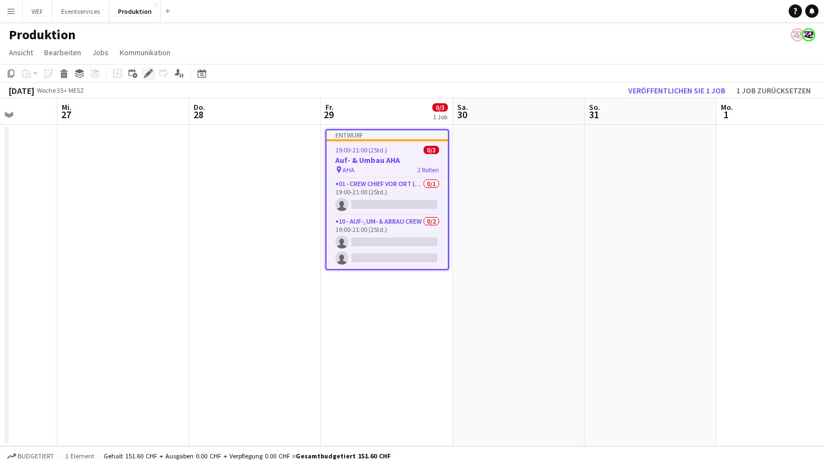
click at [148, 76] on icon at bounding box center [148, 74] width 6 height 6
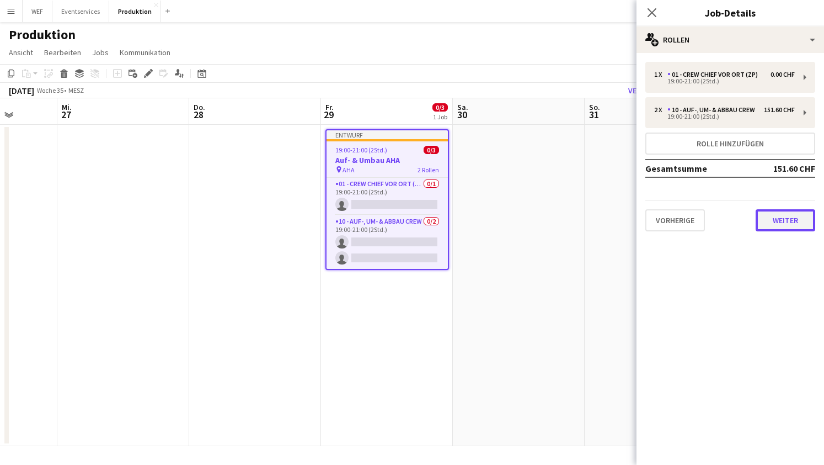
click at [791, 226] on button "Weiter" at bounding box center [786, 220] width 60 height 22
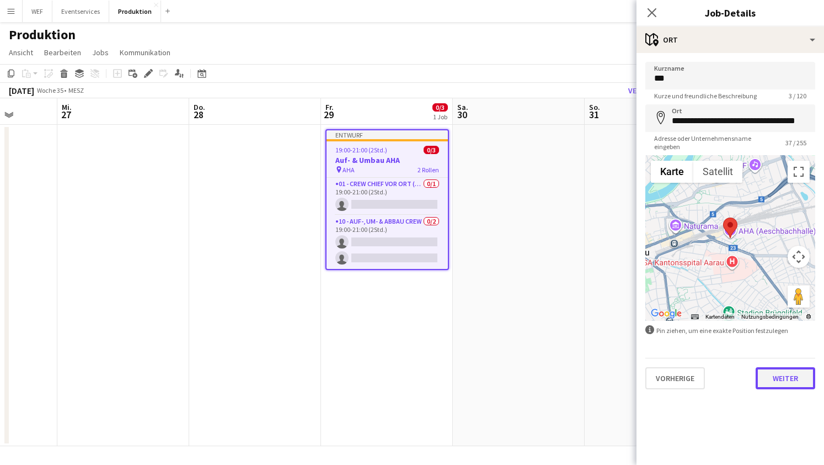
click at [793, 381] on button "Weiter" at bounding box center [786, 378] width 60 height 22
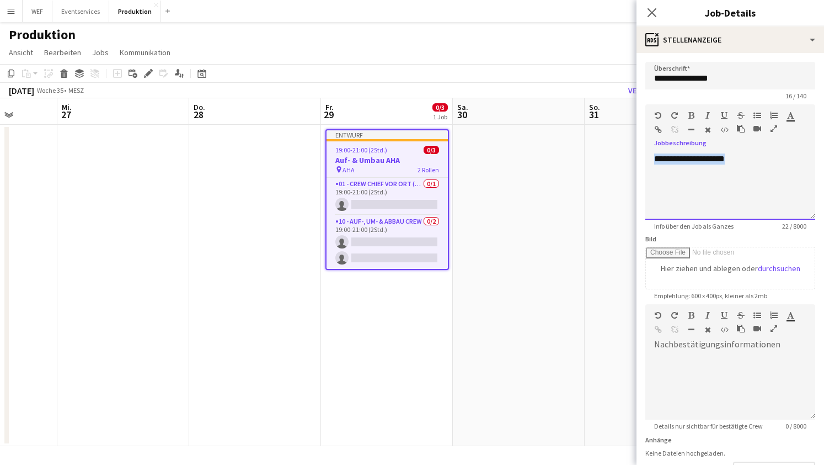
drag, startPoint x: 744, startPoint y: 163, endPoint x: 585, endPoint y: 150, distance: 160.1
click at [585, 150] on body "Menü Tafeln Tafeln Tafeln Alle Jobs Status Belegschaft Belegschaft Meine Belegs…" at bounding box center [412, 232] width 824 height 465
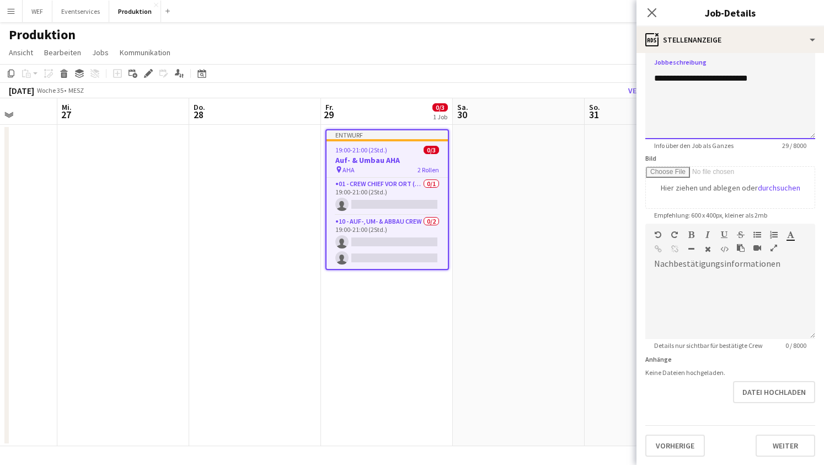
scroll to position [78, 0]
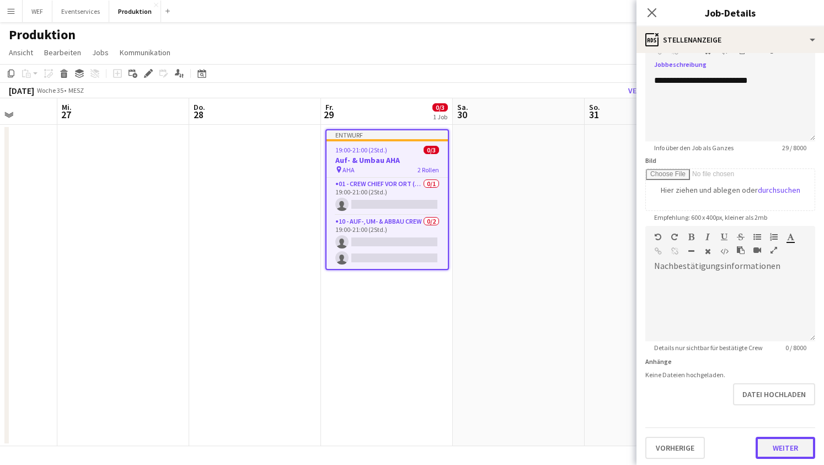
click at [795, 445] on button "Weiter" at bounding box center [786, 447] width 60 height 22
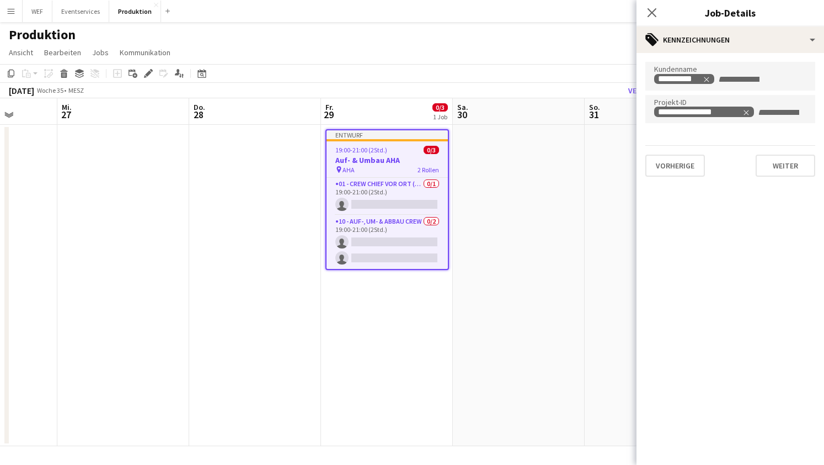
click at [735, 73] on form at bounding box center [740, 79] width 47 height 12
click at [710, 78] on icon "Remove tag" at bounding box center [707, 80] width 8 height 8
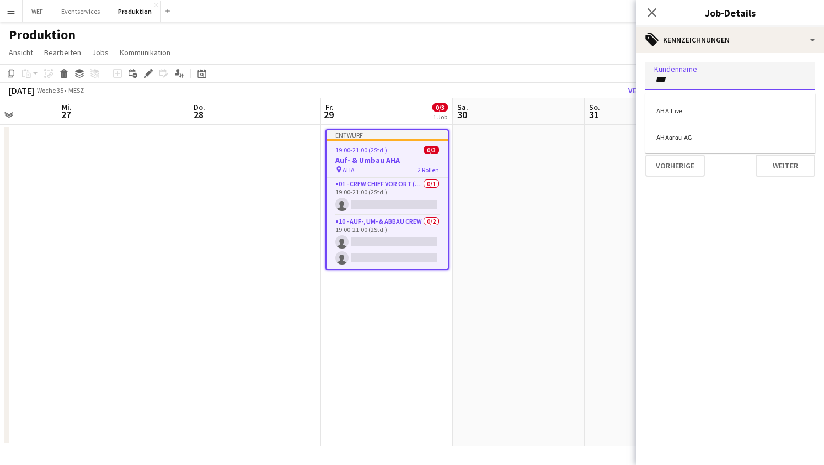
type input "***"
click at [703, 138] on div "AHAarau AG" at bounding box center [731, 136] width 170 height 26
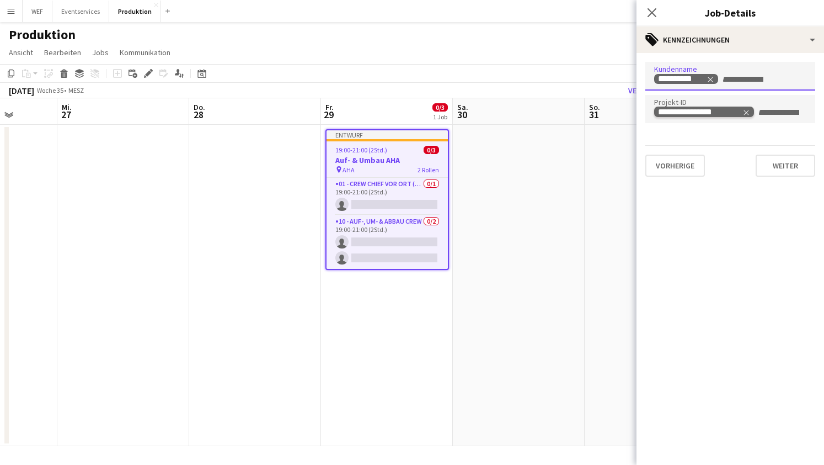
click at [748, 111] on icon "Remove tag" at bounding box center [747, 113] width 8 height 8
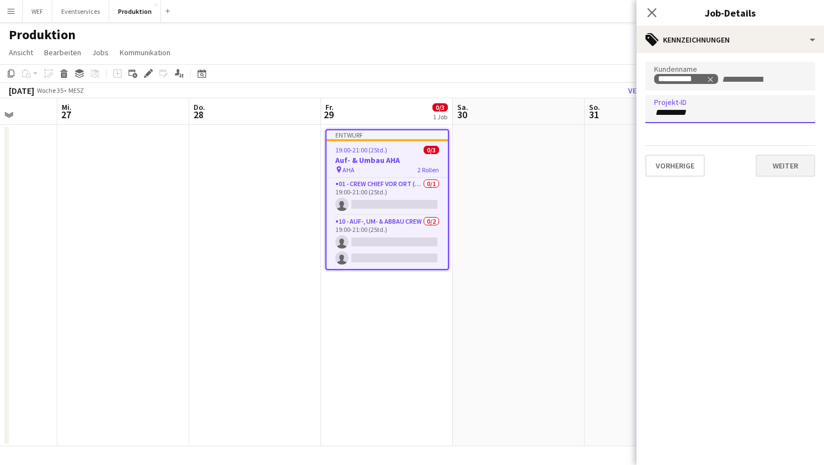
type input "*********"
click at [772, 170] on button "Weiter" at bounding box center [786, 165] width 60 height 22
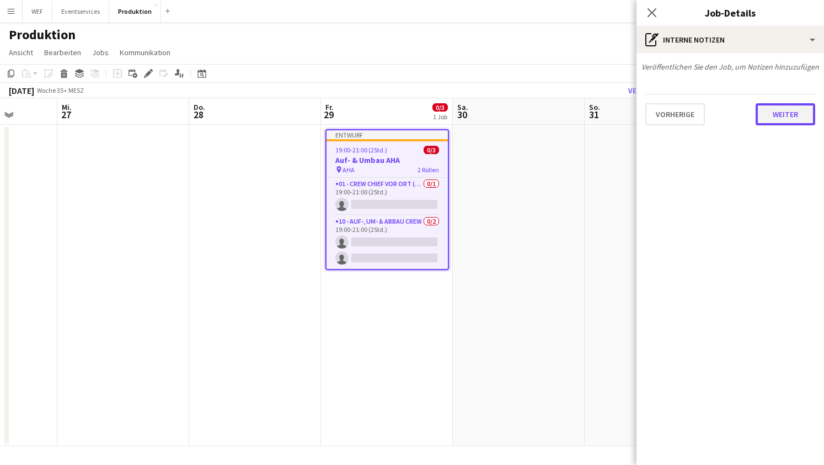
click at [775, 113] on button "Weiter" at bounding box center [786, 114] width 60 height 22
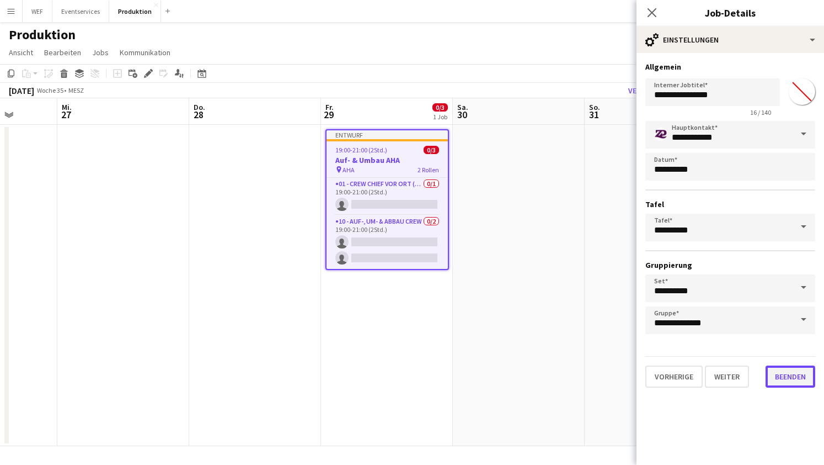
click at [792, 370] on button "Beenden" at bounding box center [791, 376] width 50 height 22
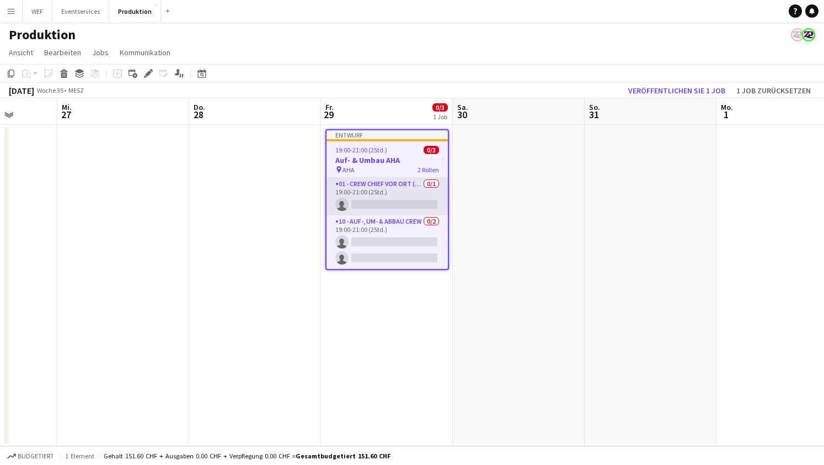
click at [370, 200] on app-card-role "01 - Crew Chief vor Ort (ZP) 0/1 19:00-21:00 (2Std.) single-neutral-actions" at bounding box center [387, 197] width 121 height 38
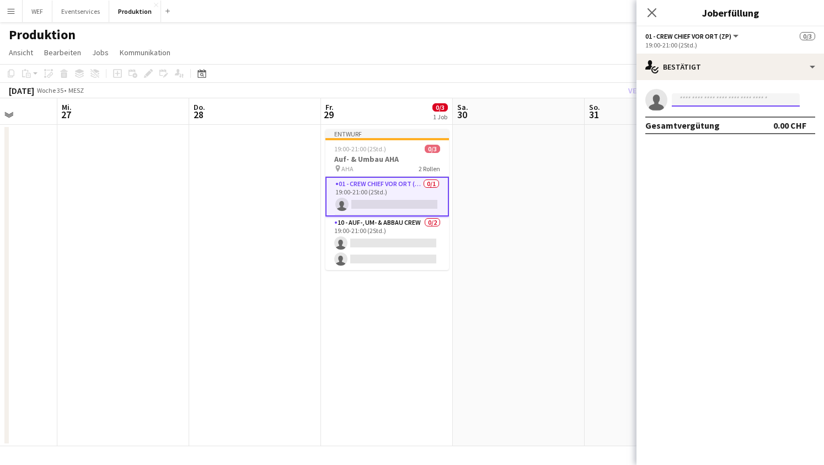
click at [755, 97] on input at bounding box center [736, 99] width 128 height 13
type input "******"
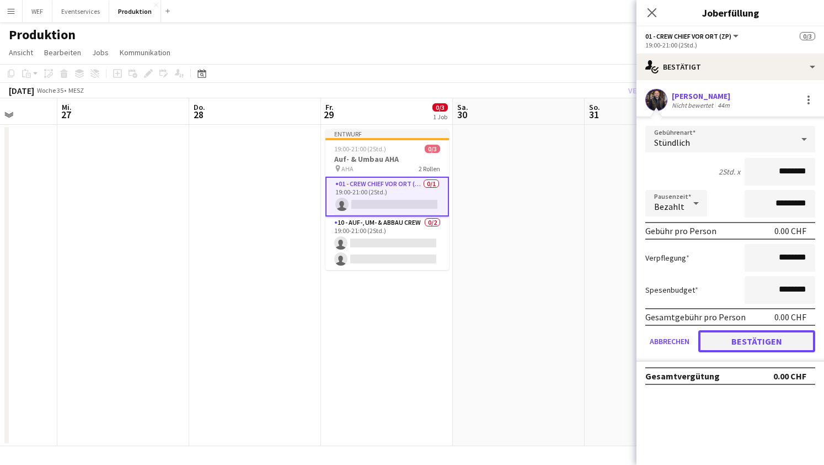
click at [773, 340] on button "Bestätigen" at bounding box center [757, 341] width 117 height 22
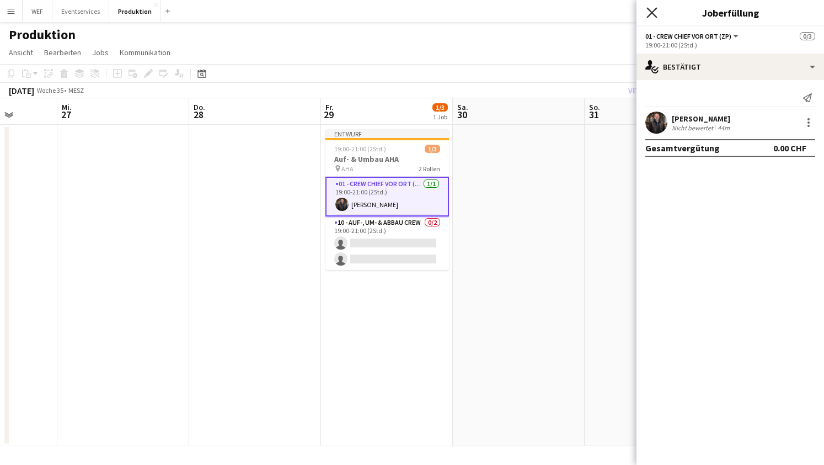
click at [647, 14] on icon "Pop-in schließen" at bounding box center [652, 12] width 10 height 10
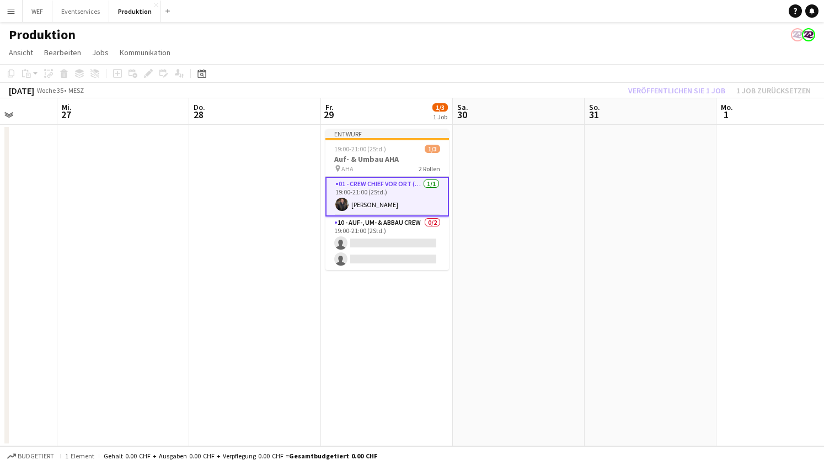
click at [679, 68] on app-toolbar "Kopieren Einfügen Einfügen Befehl V Mit Crew einfügen Befehl Schicht V Verknüpf…" at bounding box center [412, 73] width 824 height 19
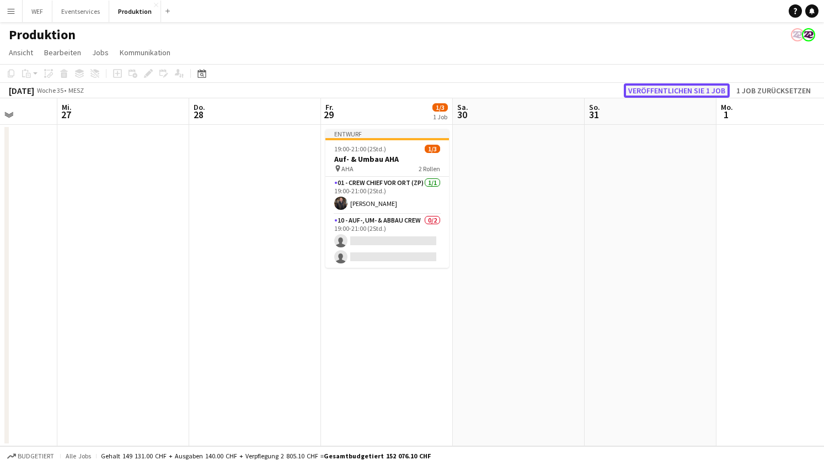
click at [673, 92] on button "Veröffentlichen Sie 1 Job" at bounding box center [677, 90] width 106 height 14
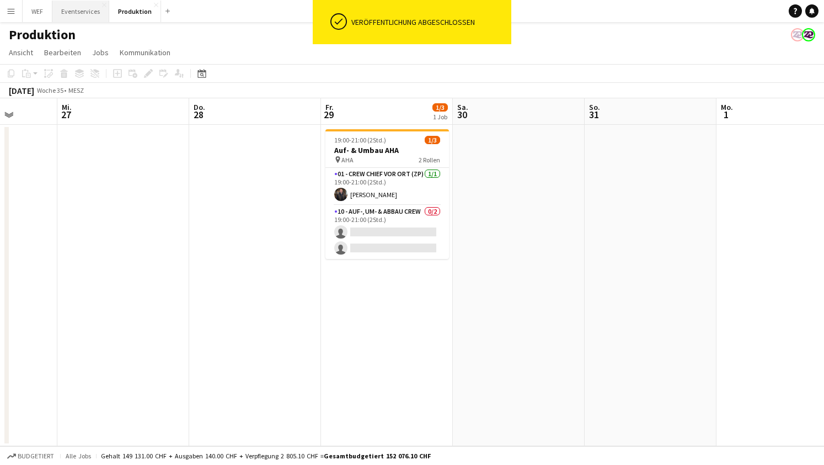
click at [82, 16] on button "Eventservices Schließen" at bounding box center [80, 12] width 57 height 22
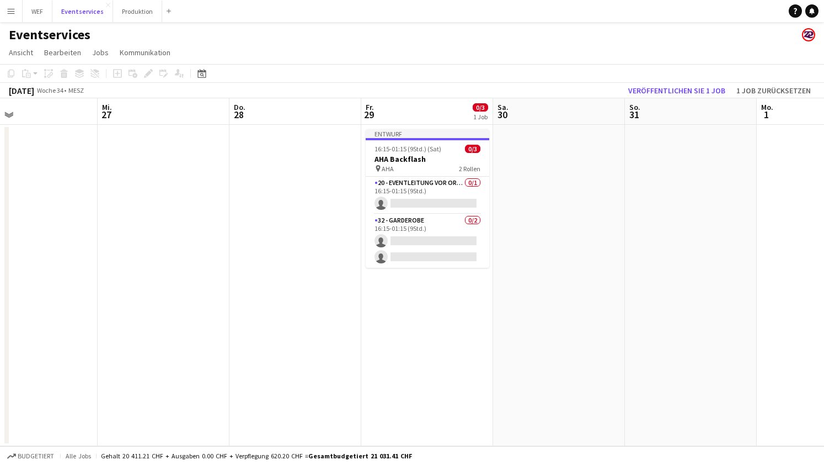
scroll to position [0, 489]
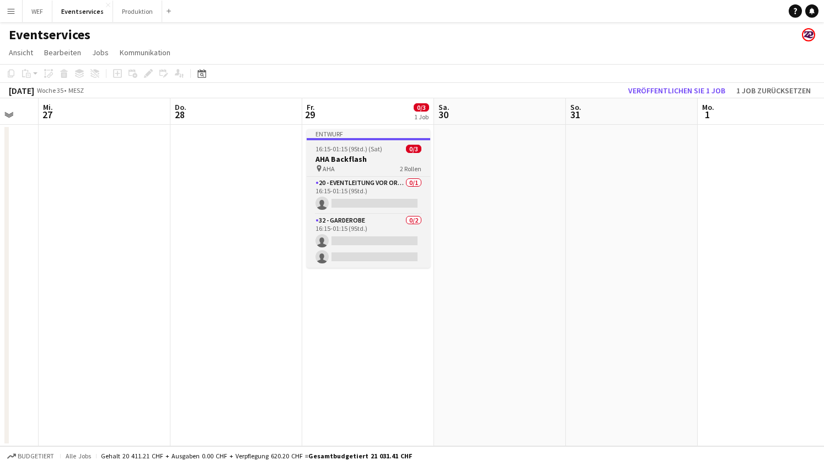
click at [342, 165] on div "pin AHA 2 Rollen" at bounding box center [369, 168] width 124 height 9
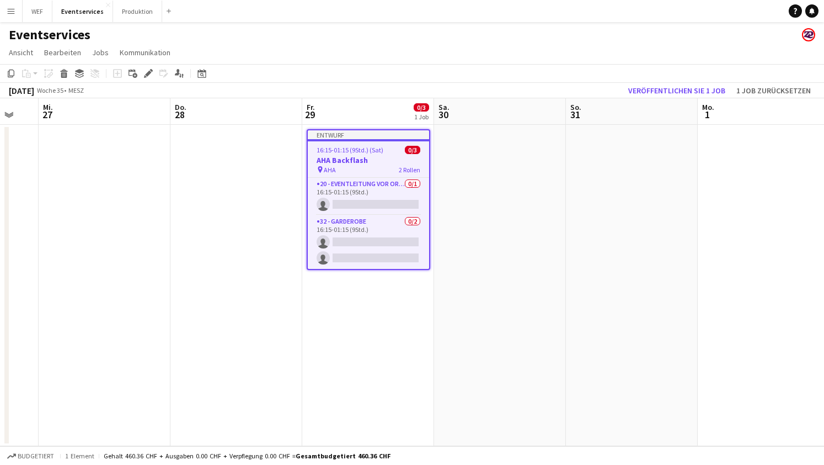
click at [379, 147] on span "16:15-01:15 (9Std.) (Sat)" at bounding box center [350, 150] width 67 height 8
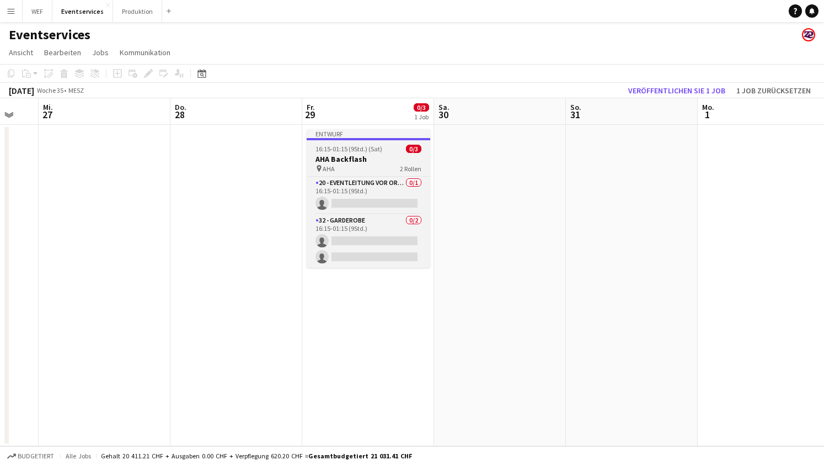
click at [379, 147] on span "16:15-01:15 (9Std.) (Sat)" at bounding box center [349, 149] width 67 height 8
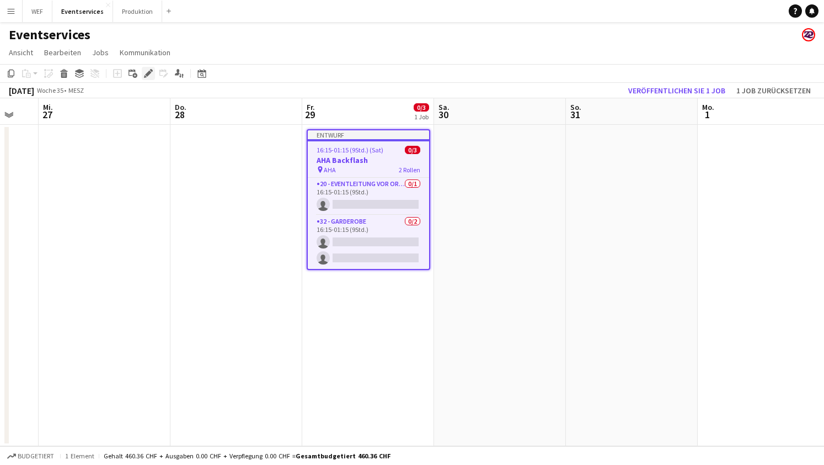
click at [152, 70] on icon "Bearbeiten" at bounding box center [148, 73] width 9 height 9
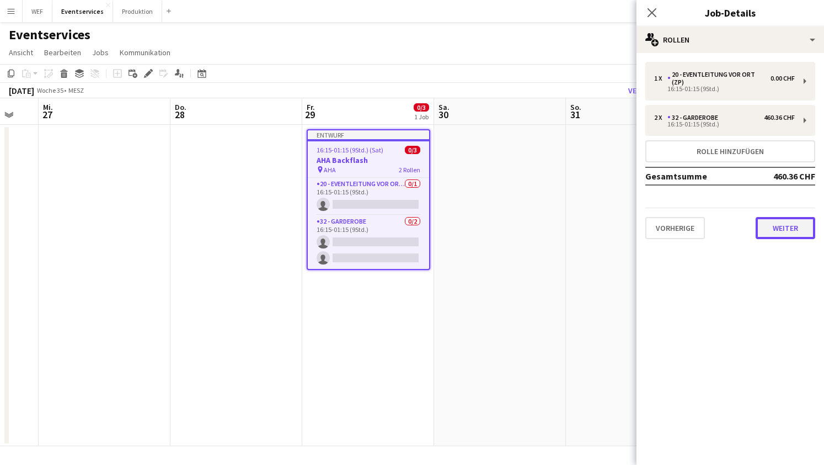
click at [774, 222] on button "Weiter" at bounding box center [786, 228] width 60 height 22
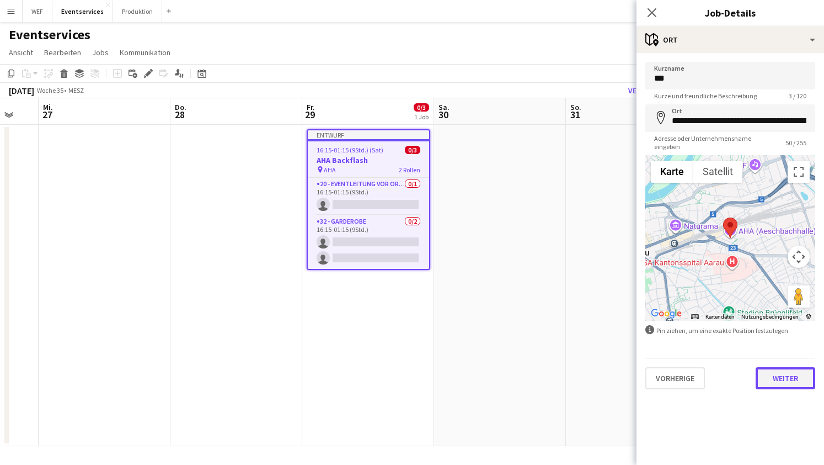
click at [783, 381] on button "Weiter" at bounding box center [786, 378] width 60 height 22
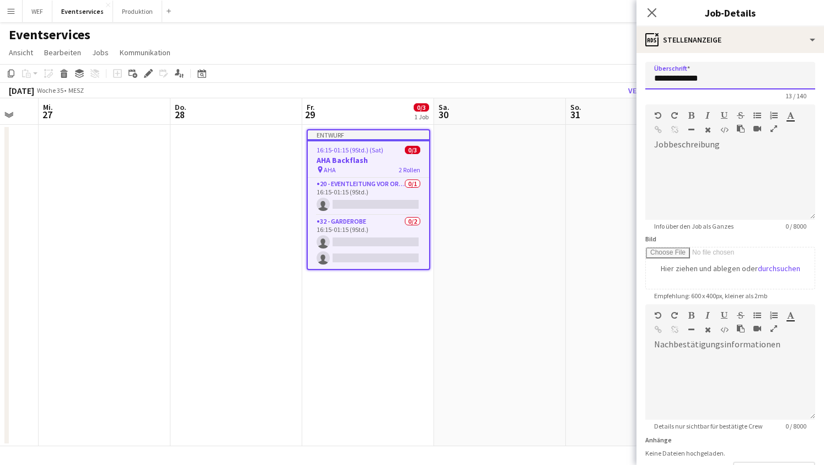
drag, startPoint x: 715, startPoint y: 76, endPoint x: 611, endPoint y: 83, distance: 103.9
click at [611, 83] on body "Menü Tafeln Tafeln Tafeln Alle Jobs Status Belegschaft Belegschaft Meine Belegs…" at bounding box center [412, 232] width 824 height 465
type input "*"
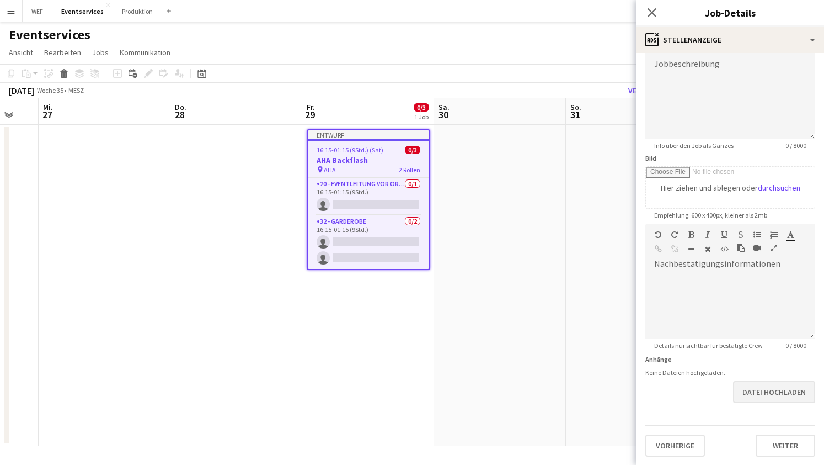
scroll to position [79, 0]
type input "**********"
click at [776, 447] on button "Weiter" at bounding box center [786, 446] width 60 height 22
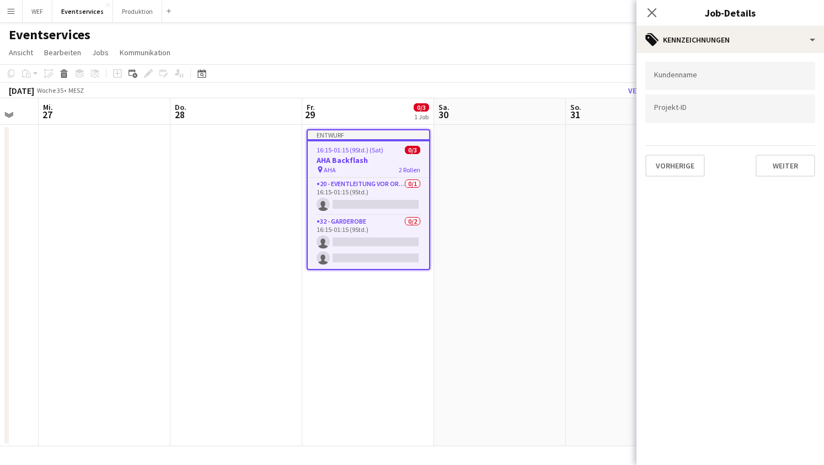
scroll to position [0, 0]
click at [705, 76] on input "Zum Suchen von Kundenkennzeichnungen tippen..." at bounding box center [730, 79] width 152 height 10
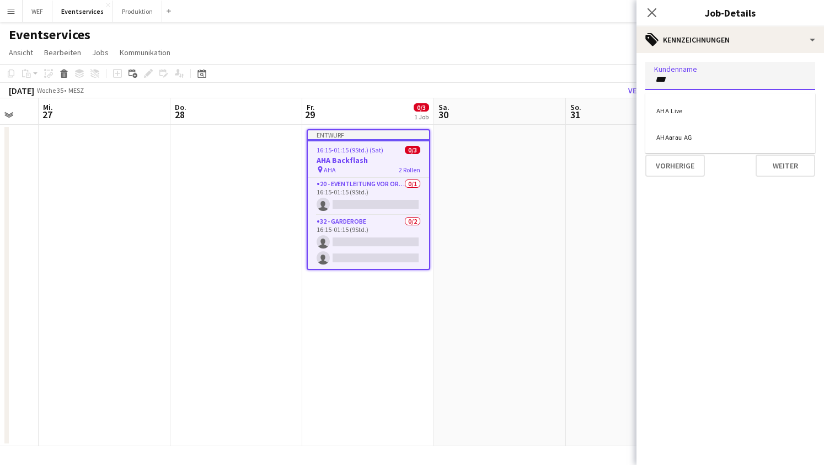
type input "***"
click at [713, 138] on div "AHAarau AG" at bounding box center [731, 136] width 170 height 26
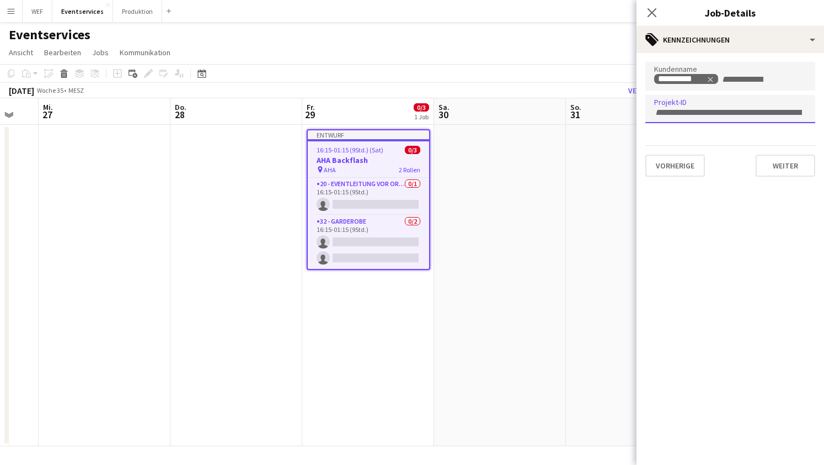
click at [713, 118] on div at bounding box center [731, 109] width 170 height 28
type input "*********"
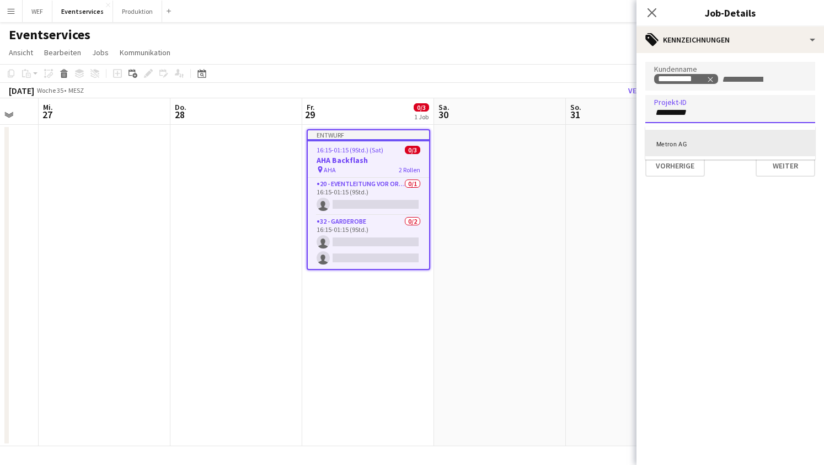
click at [793, 170] on div at bounding box center [731, 232] width 188 height 465
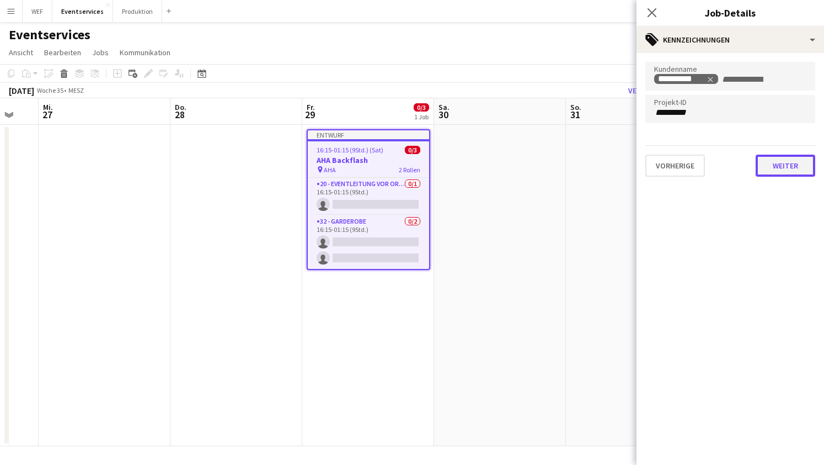
click at [788, 164] on button "Weiter" at bounding box center [786, 165] width 60 height 22
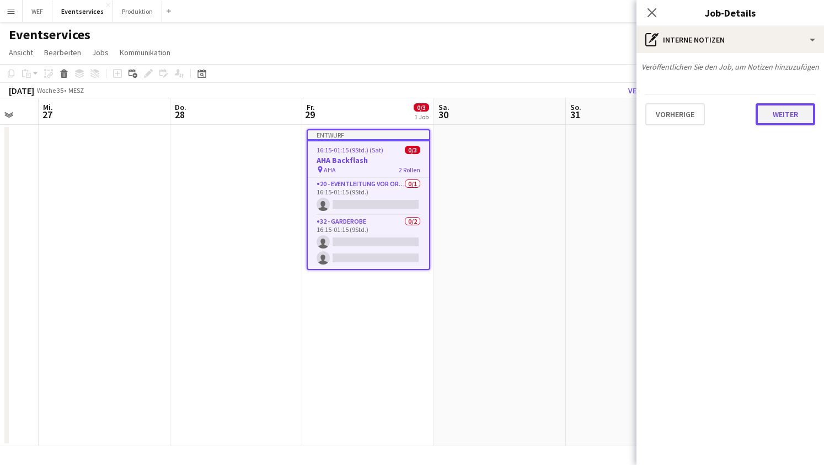
click at [789, 106] on button "Weiter" at bounding box center [786, 114] width 60 height 22
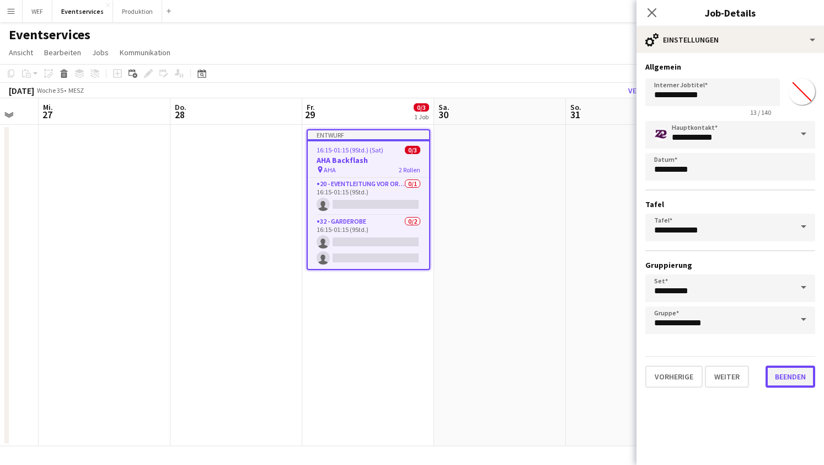
click at [798, 375] on button "Beenden" at bounding box center [791, 376] width 50 height 22
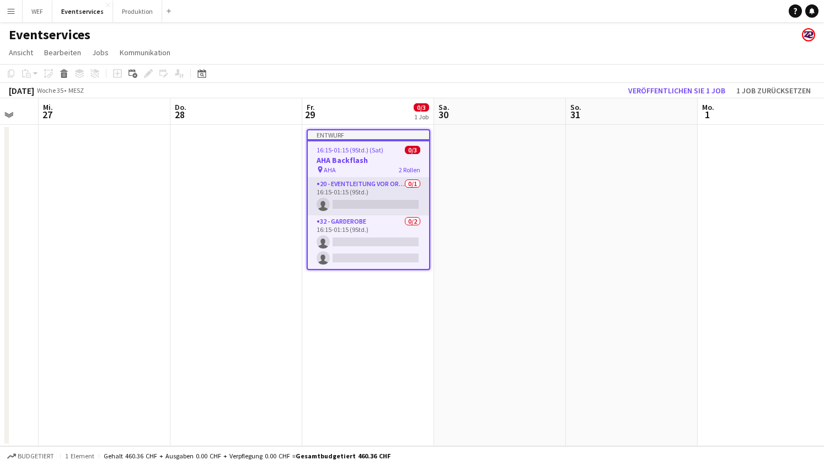
click at [351, 198] on app-card-role "20 - Eventleitung vor Ort (ZP) 0/1 16:15-01:15 (9Std.) single-neutral-actions" at bounding box center [368, 197] width 121 height 38
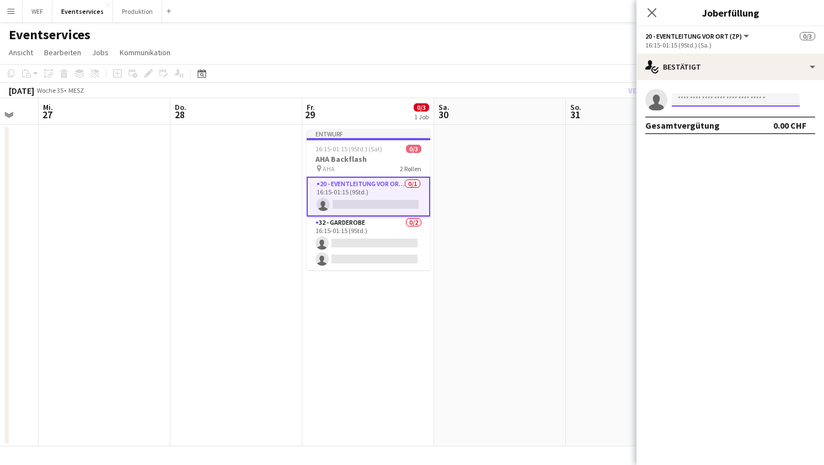
click at [735, 103] on input at bounding box center [736, 99] width 128 height 13
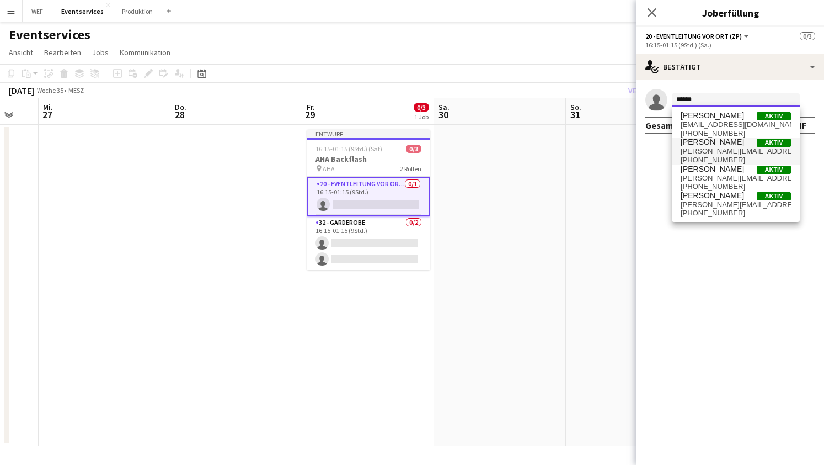
type input "******"
click at [741, 152] on span "[PERSON_NAME][EMAIL_ADDRESS][DOMAIN_NAME]" at bounding box center [736, 151] width 110 height 9
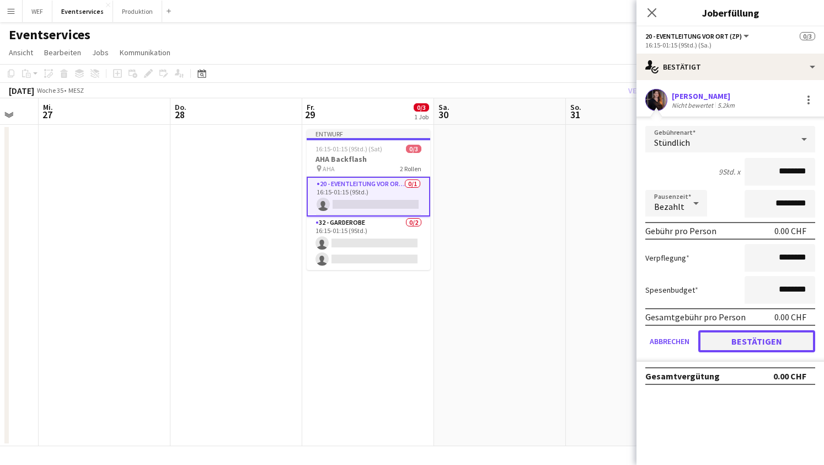
click at [761, 345] on button "Bestätigen" at bounding box center [757, 341] width 117 height 22
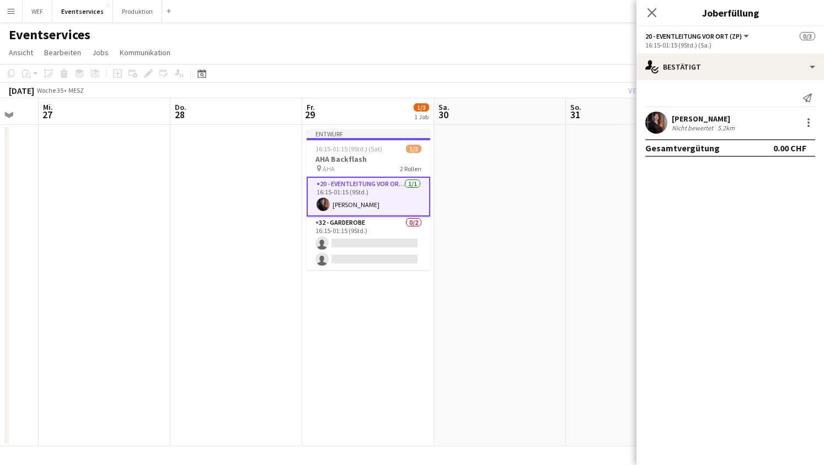
click at [526, 241] on app-date-cell at bounding box center [500, 285] width 132 height 321
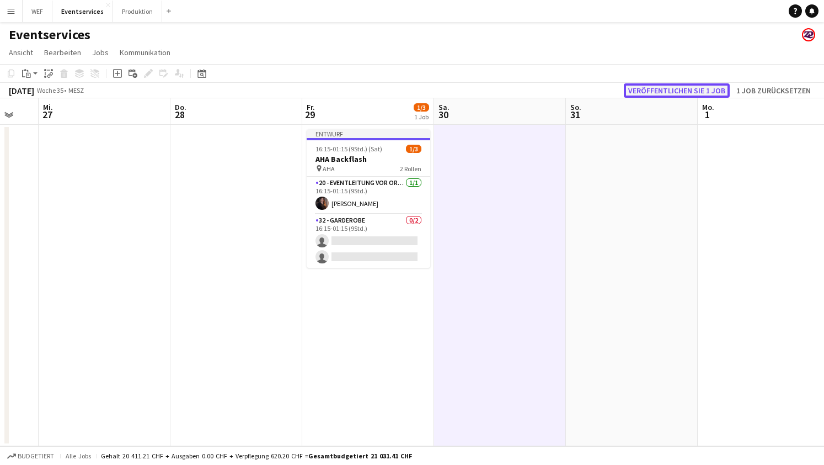
click at [694, 92] on button "Veröffentlichen Sie 1 Job" at bounding box center [677, 90] width 106 height 14
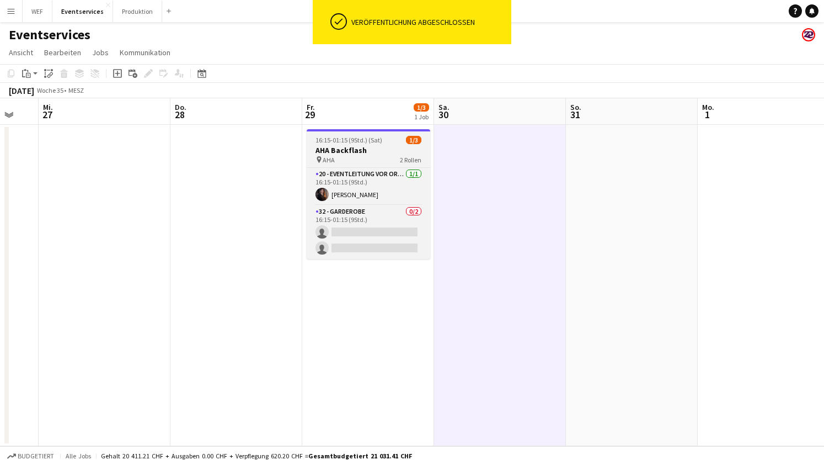
click at [338, 149] on h3 "AHA Backflash" at bounding box center [369, 150] width 124 height 10
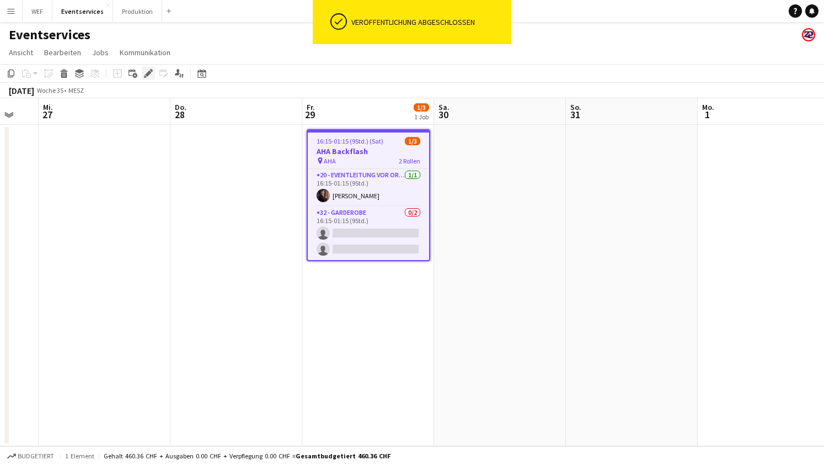
click at [148, 73] on icon at bounding box center [148, 74] width 6 height 6
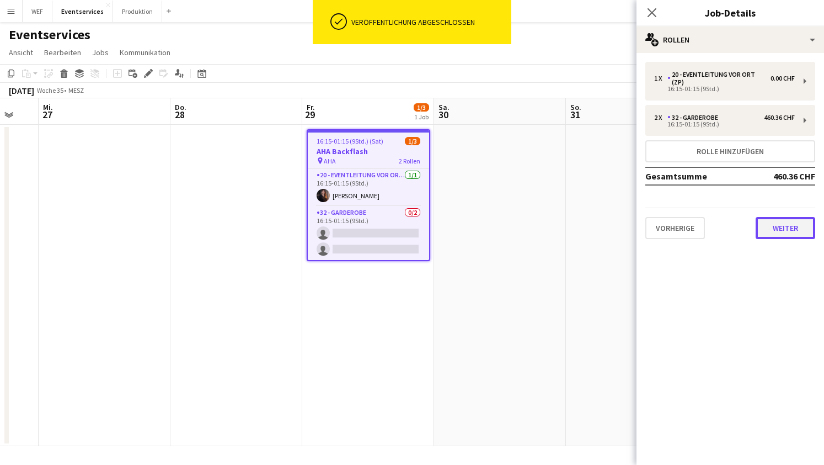
click at [772, 224] on button "Weiter" at bounding box center [786, 228] width 60 height 22
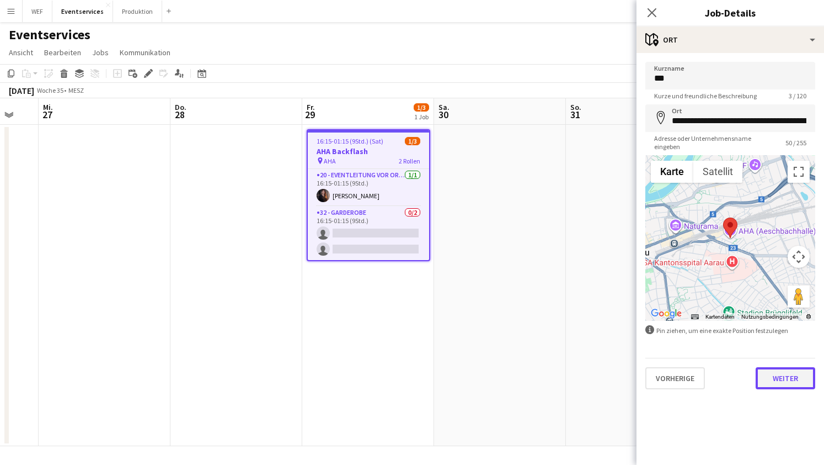
click at [793, 376] on button "Weiter" at bounding box center [786, 378] width 60 height 22
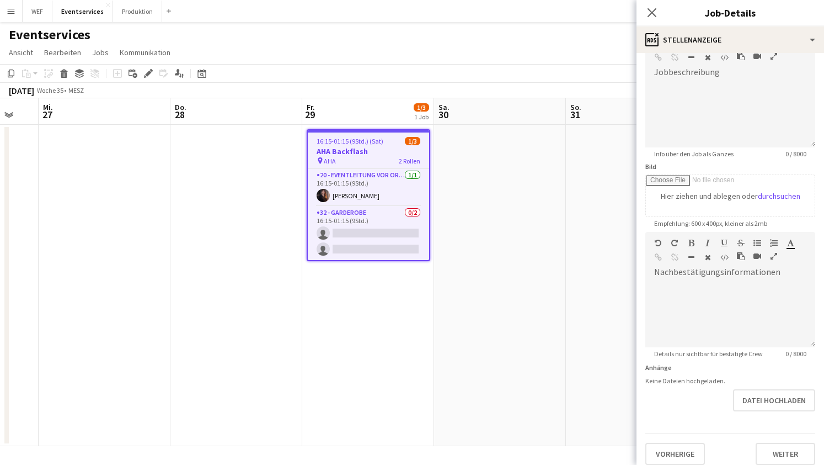
scroll to position [79, 0]
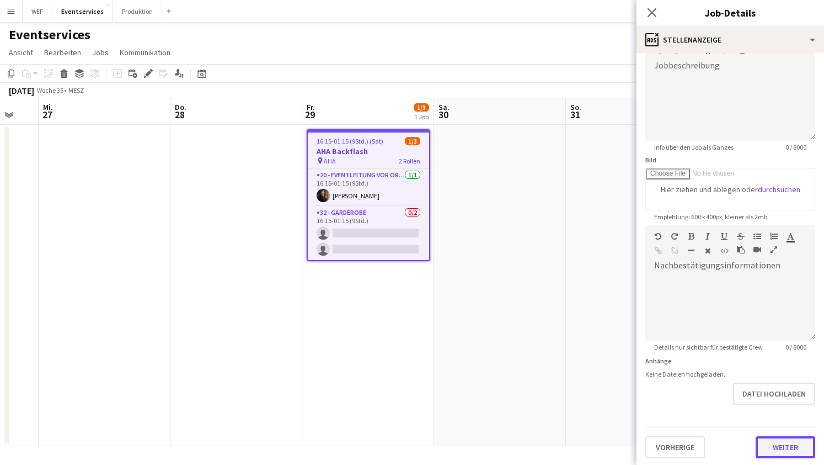
click at [796, 454] on button "Weiter" at bounding box center [786, 447] width 60 height 22
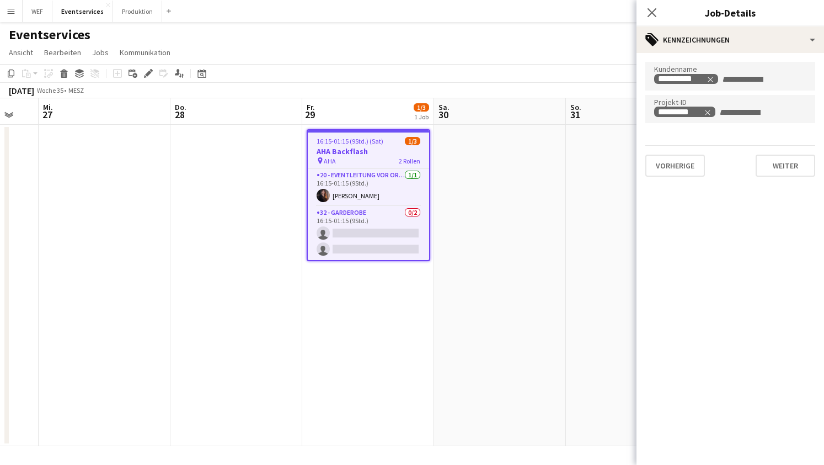
scroll to position [0, 0]
click at [800, 167] on button "Weiter" at bounding box center [786, 165] width 60 height 22
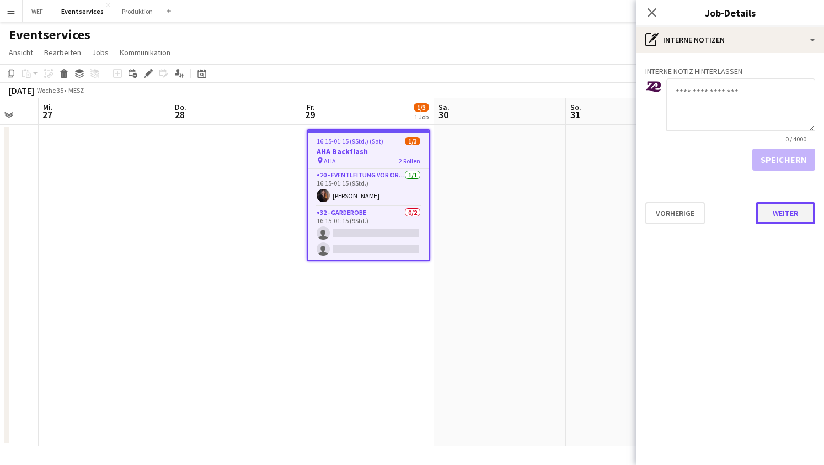
click at [787, 216] on button "Weiter" at bounding box center [786, 213] width 60 height 22
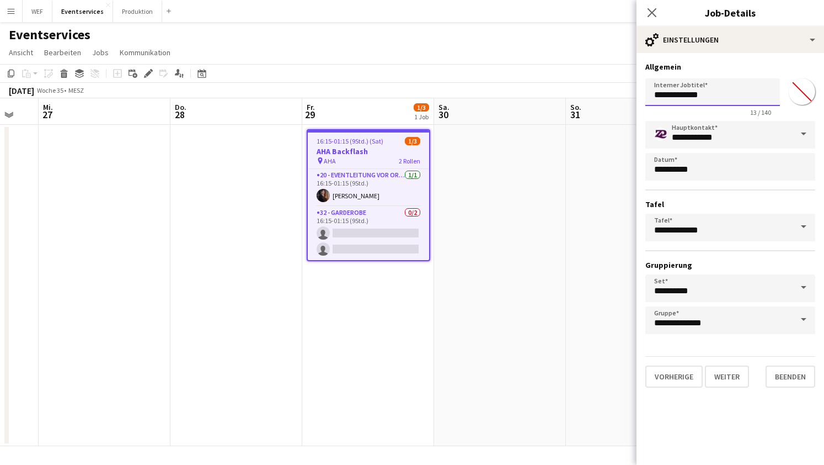
click at [710, 97] on input "**********" at bounding box center [713, 92] width 135 height 28
type input "***"
click at [797, 380] on button "Beenden" at bounding box center [791, 376] width 50 height 22
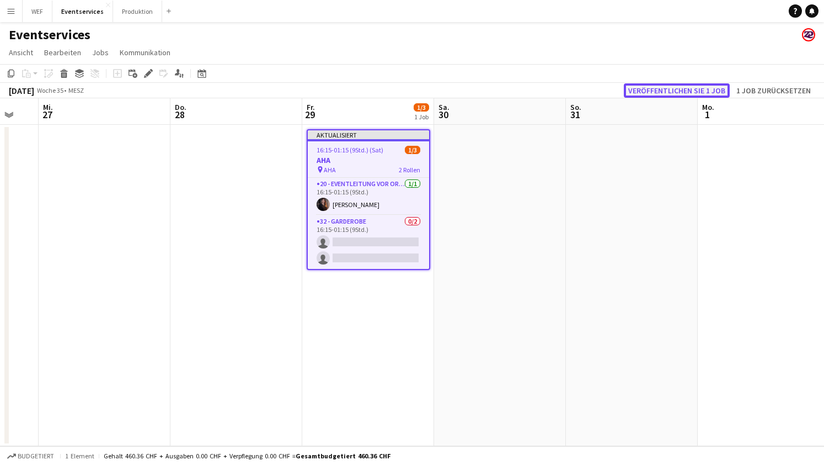
click at [684, 94] on button "Veröffentlichen Sie 1 Job" at bounding box center [677, 90] width 106 height 14
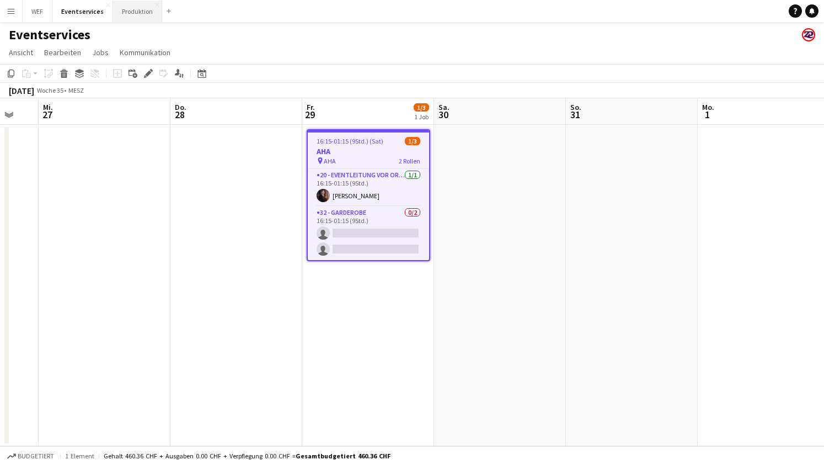
click at [136, 18] on button "Produktion Schließen" at bounding box center [137, 12] width 49 height 22
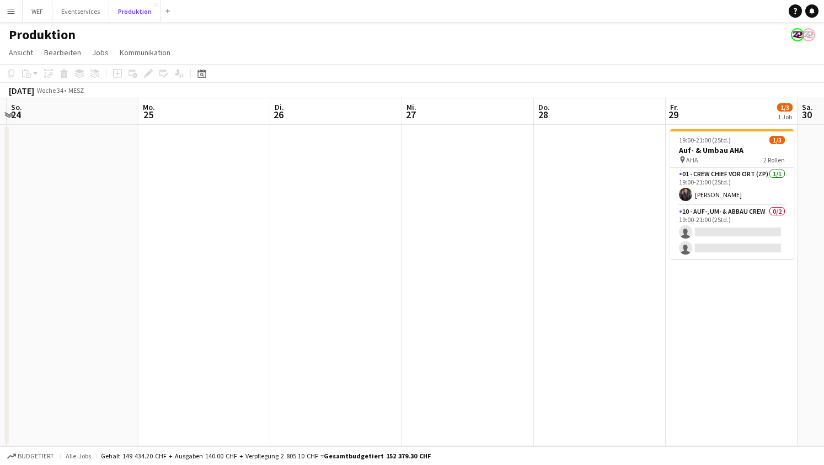
scroll to position [0, 523]
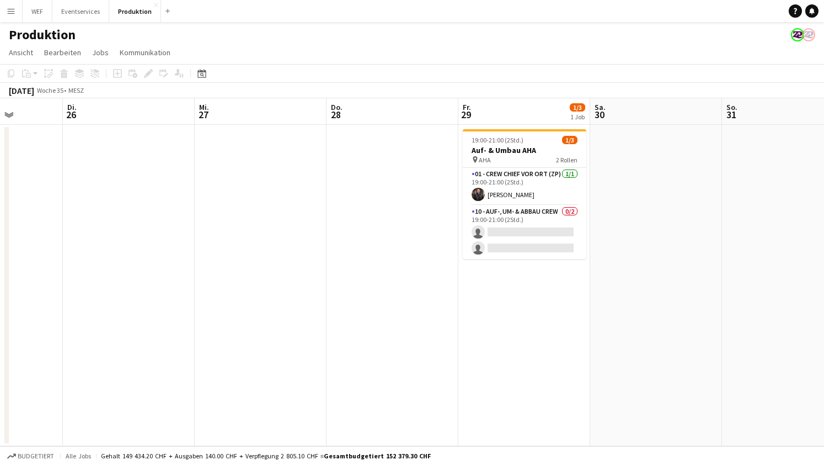
scroll to position [0, 333]
click at [86, 6] on button "Eventservices Schließen" at bounding box center [80, 12] width 57 height 22
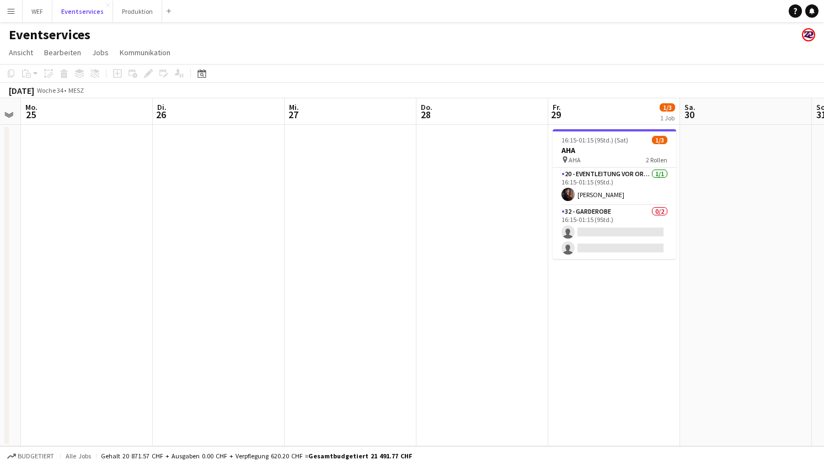
scroll to position [0, 375]
